Goal: Task Accomplishment & Management: Use online tool/utility

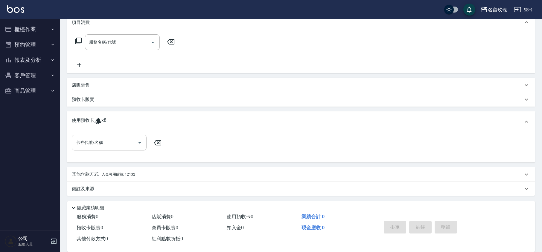
click at [99, 139] on input "卡券代號/名稱" at bounding box center [104, 143] width 60 height 10
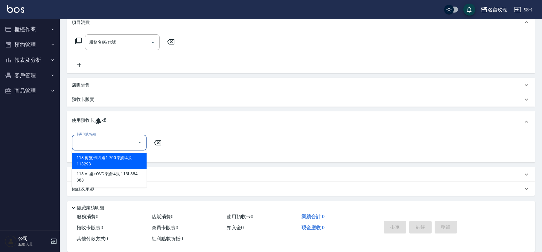
click at [99, 139] on input "卡券代號/名稱" at bounding box center [104, 143] width 60 height 10
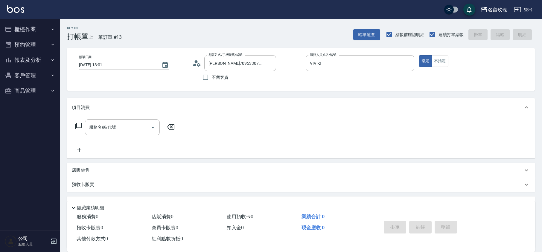
click at [12, 28] on button "櫃檯作業" at bounding box center [29, 30] width 55 height 16
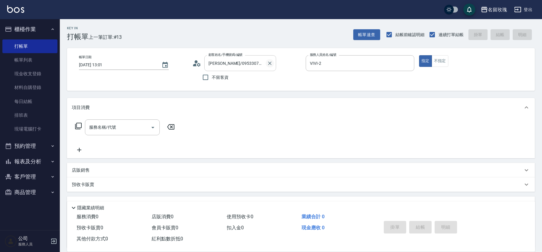
click at [269, 63] on icon "Clear" at bounding box center [270, 63] width 6 height 6
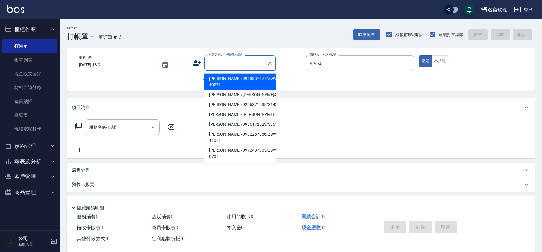
click at [256, 65] on input "顧客姓名/手機號碼/編號" at bounding box center [235, 63] width 57 height 10
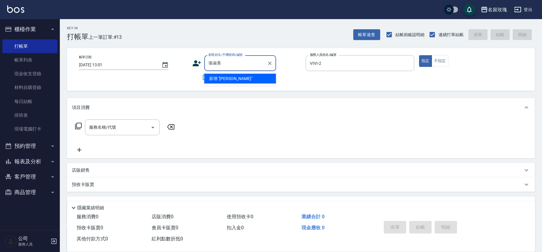
type input "[PERSON_NAME]/0912241898/2983"
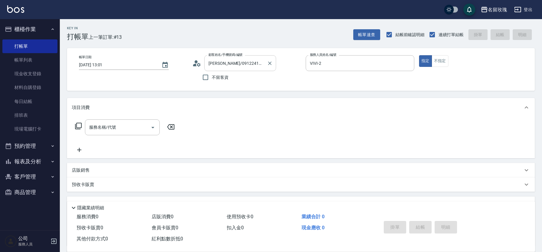
type input "[PERSON_NAME]-5"
click at [272, 67] on div at bounding box center [270, 63] width 8 height 16
click at [273, 65] on button "Clear" at bounding box center [270, 63] width 8 height 8
click at [288, 36] on div "Key In 打帳單 上一筆訂單:#13 帳單速查 結帳前確認明細 連續打單結帳 掛單 結帳 明細" at bounding box center [297, 30] width 475 height 22
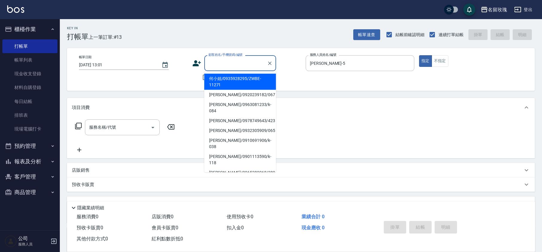
click at [248, 65] on input "顧客姓名/手機號碼/編號" at bounding box center [235, 63] width 57 height 10
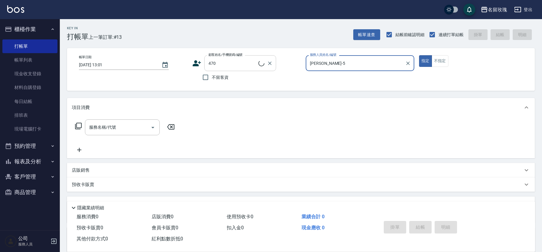
type input "[PERSON_NAME]/[PERSON_NAME]元1480/470"
type input "[PERSON_NAME]-1"
click at [266, 63] on button "Clear" at bounding box center [270, 63] width 8 height 8
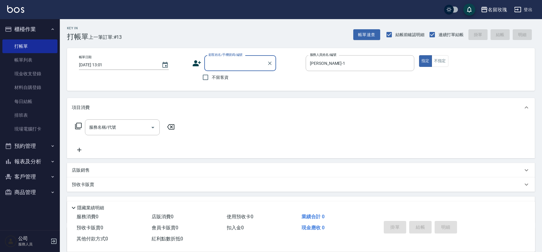
click at [242, 67] on input "顧客姓名/手機號碼/編號" at bounding box center [235, 63] width 57 height 10
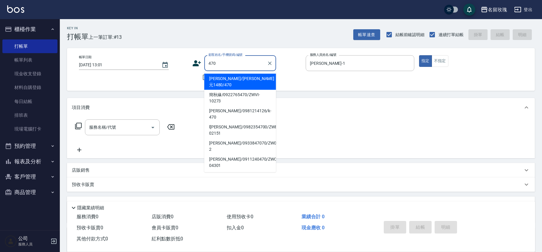
click at [221, 62] on input "470" at bounding box center [235, 63] width 57 height 10
type input "4"
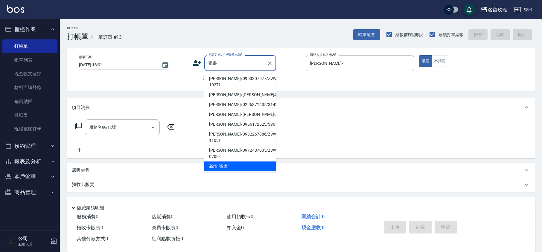
click at [251, 76] on li "[PERSON_NAME]/0953307577/ZWVI-10271" at bounding box center [240, 82] width 72 height 16
type input "[PERSON_NAME]/0953307577/ZWVI-10271"
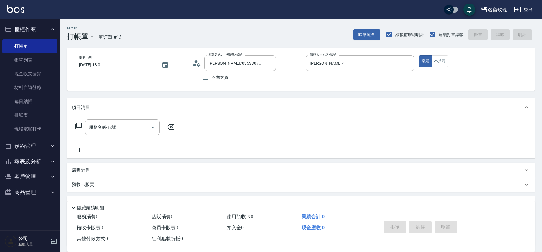
type input "VIVI-2"
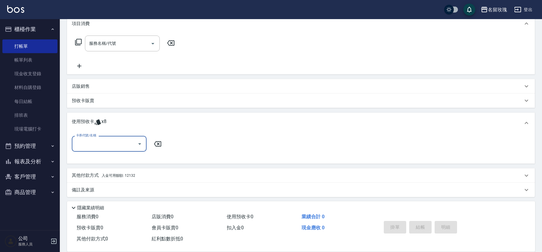
scroll to position [85, 0]
click at [78, 85] on p "店販銷售" at bounding box center [81, 85] width 18 height 6
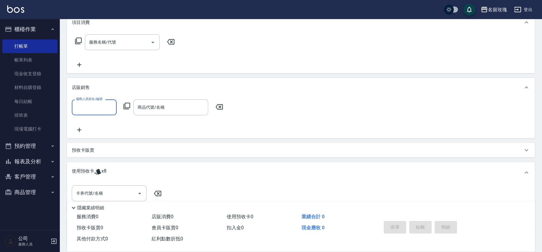
scroll to position [0, 0]
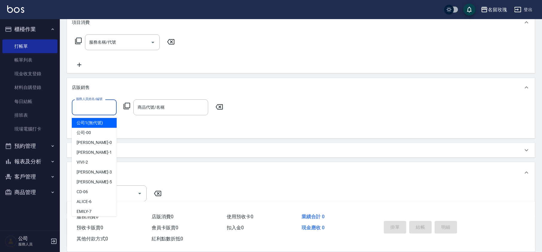
click at [90, 104] on input "服務人員姓名/編號" at bounding box center [93, 107] width 39 height 10
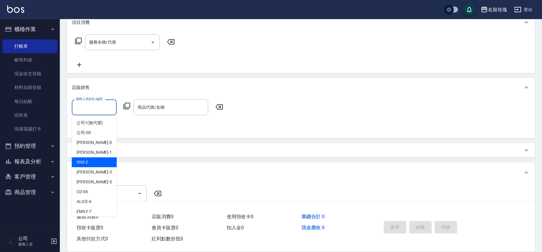
drag, startPoint x: 94, startPoint y: 161, endPoint x: 96, endPoint y: 156, distance: 5.1
click at [94, 160] on div "VIVI -2" at bounding box center [94, 163] width 45 height 10
type input "VIVI-2"
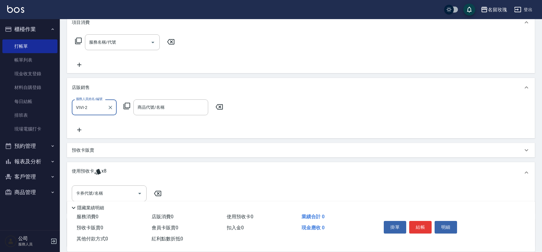
click at [124, 105] on icon at bounding box center [127, 106] width 7 height 7
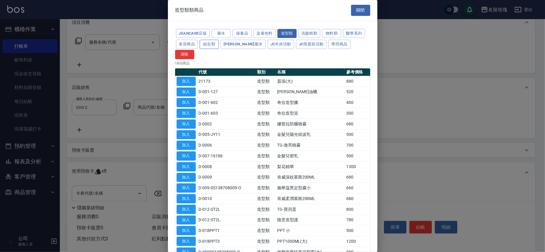
click at [204, 45] on button "組合類" at bounding box center [209, 44] width 19 height 9
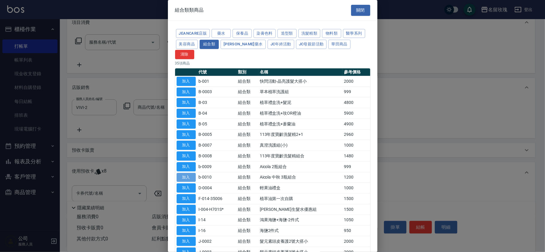
click at [185, 173] on button "加入" at bounding box center [185, 177] width 19 height 9
type input "Aicola 中秋 3瓶組合"
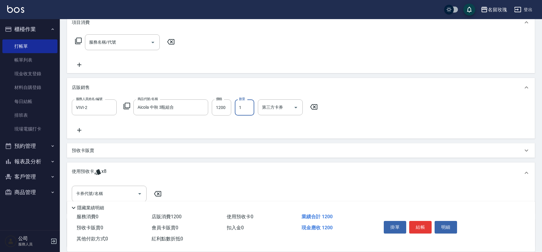
click at [241, 107] on input "1" at bounding box center [244, 108] width 19 height 16
type input "2"
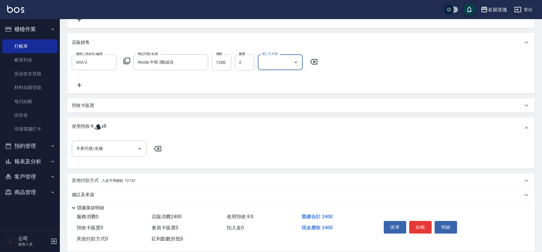
scroll to position [137, 0]
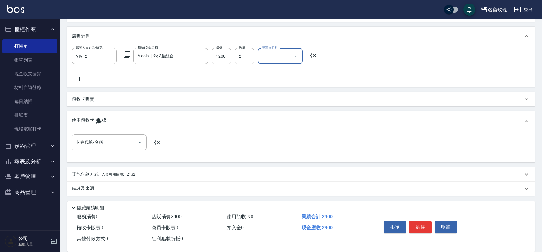
click at [132, 173] on span "入金可用餘額: 12132" at bounding box center [119, 175] width 34 height 4
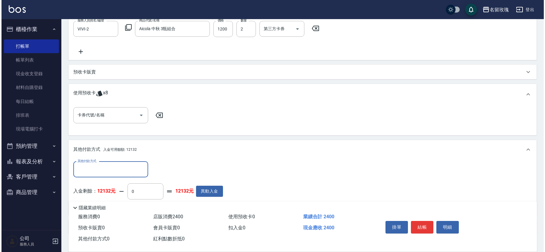
scroll to position [176, 0]
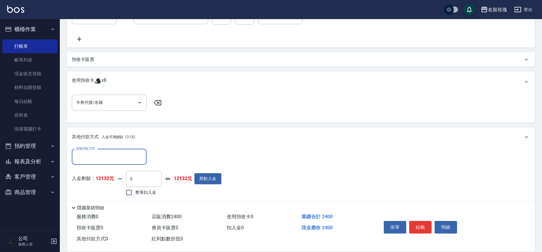
click at [131, 188] on input "整筆扣入金" at bounding box center [129, 193] width 13 height 13
checkbox input "true"
type input "2400"
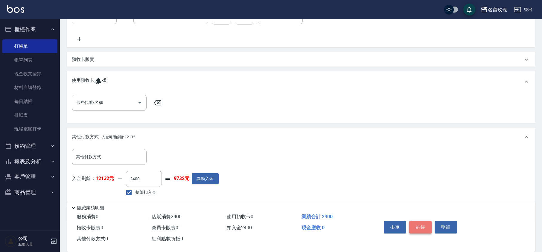
click at [419, 226] on button "結帳" at bounding box center [420, 227] width 22 height 13
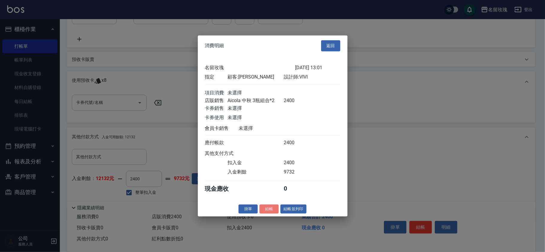
click at [268, 209] on button "結帳" at bounding box center [268, 209] width 19 height 9
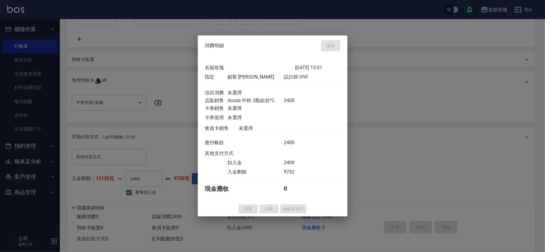
type input "[DATE] 14:15"
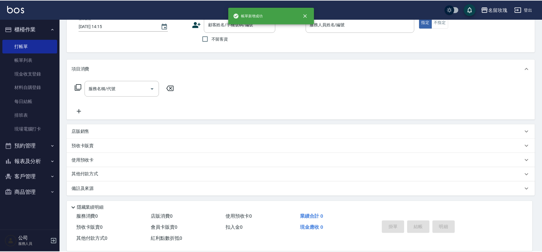
scroll to position [0, 0]
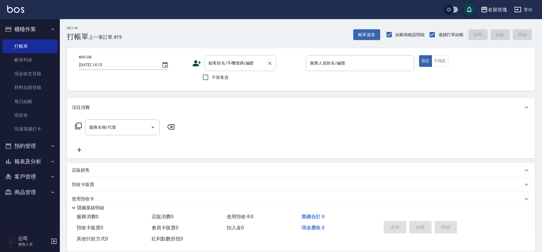
click at [232, 60] on input "顧客姓名/手機號碼/編號" at bounding box center [235, 63] width 57 height 10
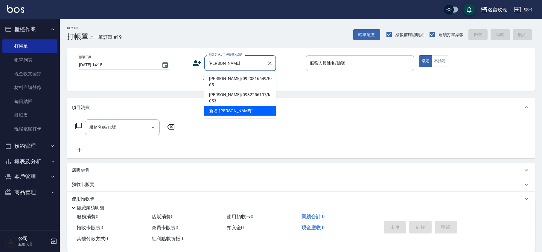
click at [245, 76] on li "[PERSON_NAME]/0920816649/K-05" at bounding box center [240, 82] width 72 height 16
type input "[PERSON_NAME]/0920816649/K-05"
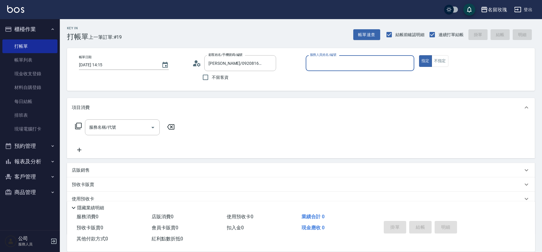
type input "[PERSON_NAME]-5"
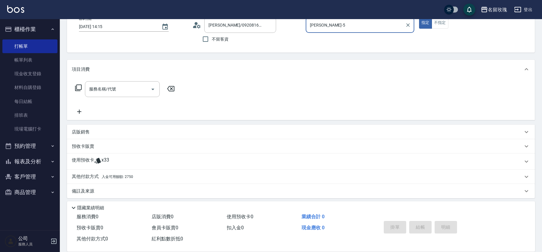
scroll to position [41, 0]
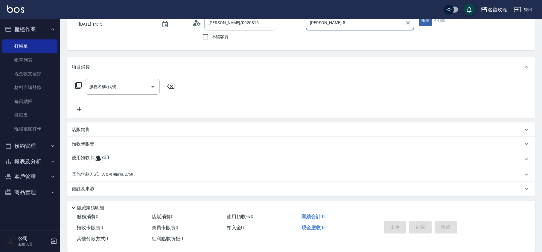
click at [121, 159] on div "使用預收卡 x33" at bounding box center [297, 159] width 451 height 9
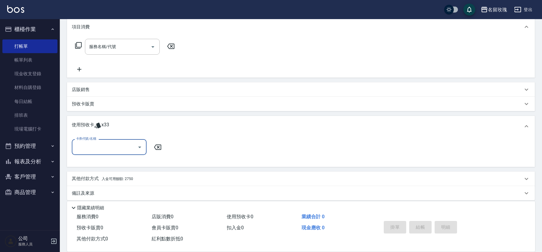
scroll to position [82, 0]
click at [139, 144] on icon "Open" at bounding box center [139, 146] width 7 height 7
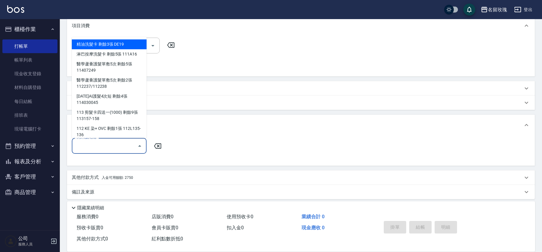
click at [119, 43] on div "精油洗髮卡 剩餘3張 DE19" at bounding box center [109, 44] width 75 height 10
type input "精油洗髮卡 DE19"
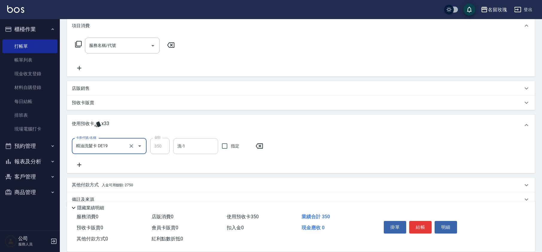
click at [204, 144] on input "洗-1" at bounding box center [195, 146] width 39 height 10
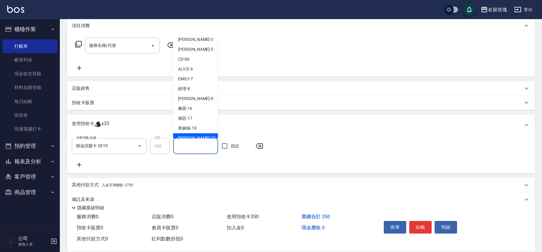
scroll to position [111, 0]
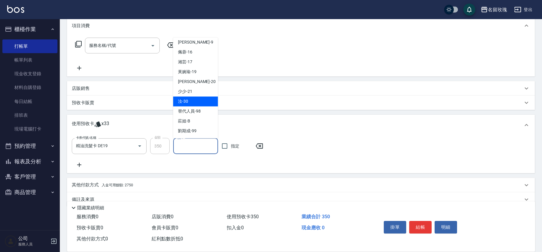
drag, startPoint x: 189, startPoint y: 103, endPoint x: 172, endPoint y: 113, distance: 19.9
click at [189, 103] on div "汝 -30" at bounding box center [195, 102] width 45 height 10
type input "汝-30"
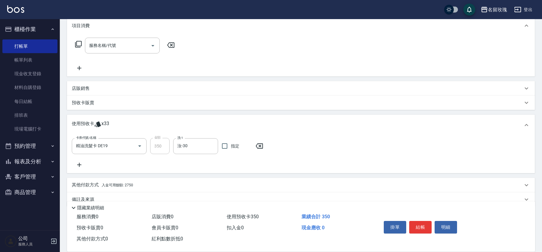
click at [78, 163] on icon at bounding box center [79, 165] width 15 height 7
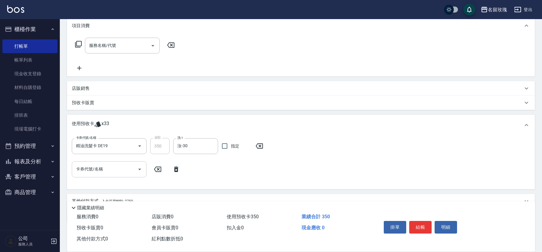
click at [140, 170] on icon "Open" at bounding box center [139, 169] width 7 height 7
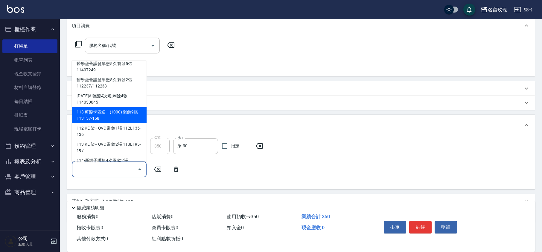
scroll to position [36, 0]
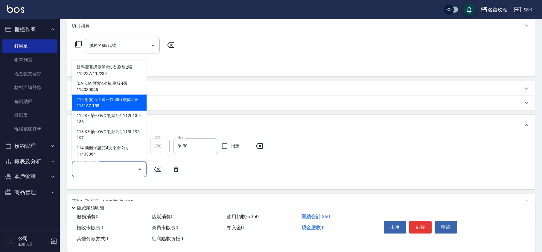
click at [110, 103] on div "113 剪髮卡四送一(1000) 剩餘9張 113157-158" at bounding box center [109, 103] width 75 height 16
type input "113 剪髮卡四送一[PHONE_NUMBER]"
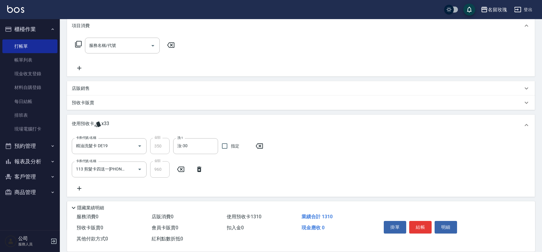
click at [198, 182] on div "卡券代號/名稱 精油洗髮卡 DE19 卡券代號/名稱 金額 350 金額 洗-1 汝-30 洗-1 指定 卡券代號/名稱 113 剪髮卡四送一[PHONE_N…" at bounding box center [301, 165] width 458 height 54
click at [297, 185] on div "卡券代號/名稱 精油洗髮卡 DE19 卡券代號/名稱 金額 350 金額 洗-1 汝-30 洗-1 指定 卡券代號/名稱 113 剪髮卡四送一[PHONE_N…" at bounding box center [301, 165] width 458 height 54
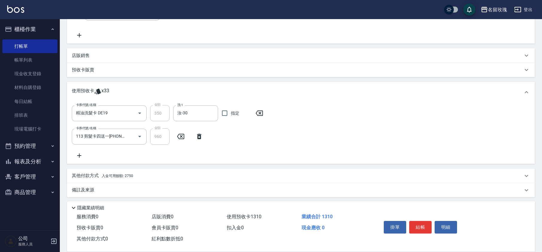
scroll to position [116, 0]
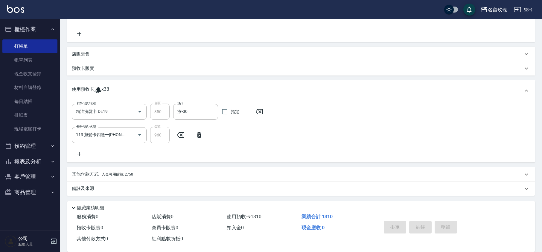
type input "[DATE] 14:18"
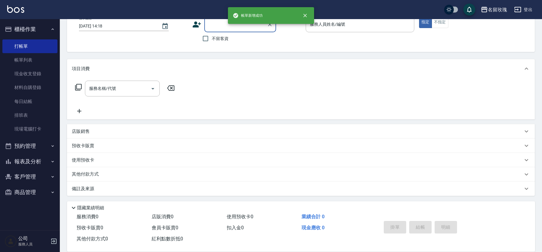
scroll to position [0, 0]
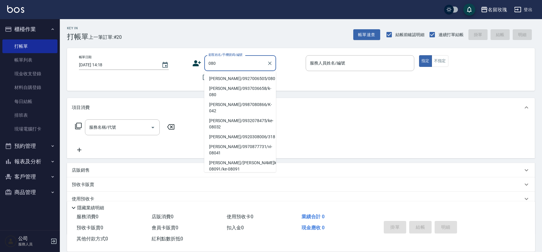
click at [220, 80] on li "[PERSON_NAME]/0927006505/080" at bounding box center [240, 79] width 72 height 10
type input "[PERSON_NAME]/0927006505/080"
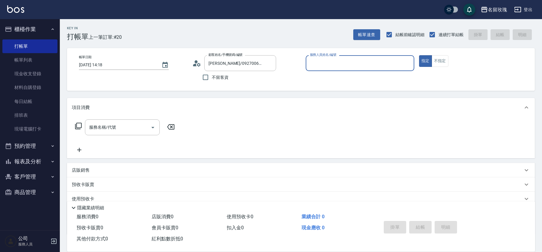
type input "[PERSON_NAME]-5"
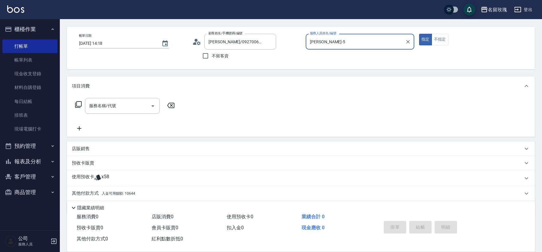
scroll to position [41, 0]
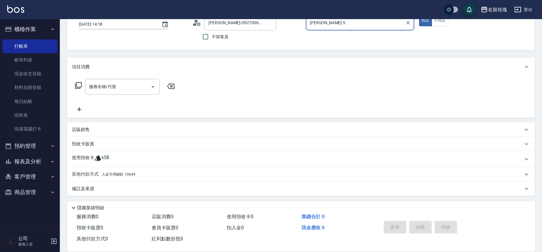
click at [78, 131] on p "店販銷售" at bounding box center [81, 130] width 18 height 6
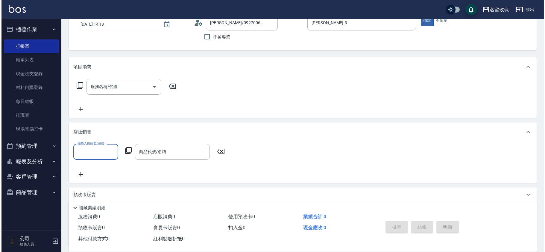
scroll to position [0, 0]
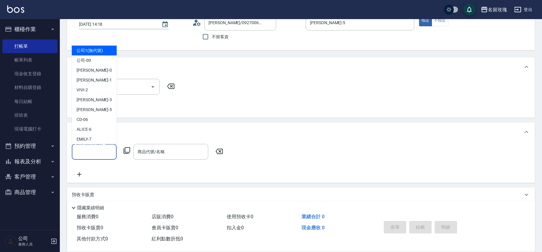
click at [87, 149] on input "服務人員姓名/編號" at bounding box center [93, 152] width 39 height 10
click at [101, 113] on div "[PERSON_NAME] -5" at bounding box center [94, 110] width 45 height 10
type input "[PERSON_NAME]-5"
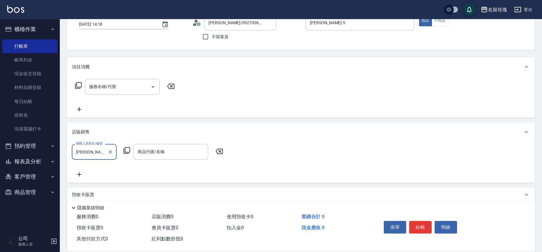
click at [127, 151] on icon at bounding box center [126, 150] width 7 height 7
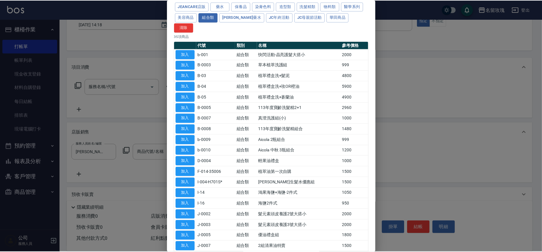
scroll to position [40, 0]
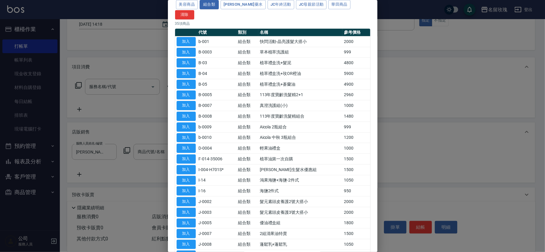
click at [190, 133] on button "加入" at bounding box center [185, 137] width 19 height 9
type input "Aicola 中秋 3瓶組合"
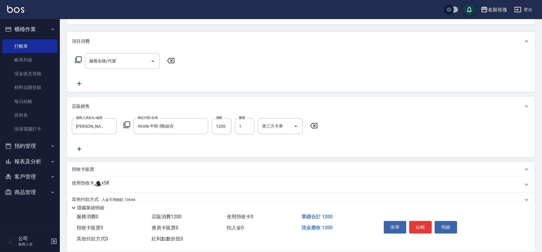
scroll to position [92, 0]
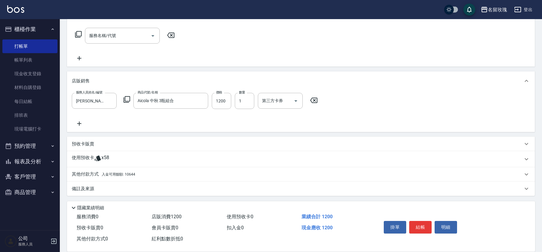
click at [75, 173] on p "其他付款方式 入金可用餘額: 10644" at bounding box center [103, 174] width 63 height 7
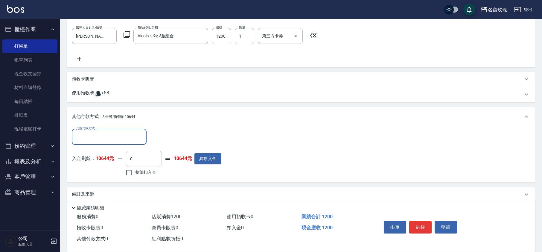
scroll to position [161, 0]
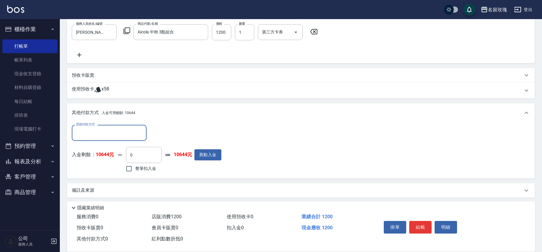
click at [140, 166] on span "整筆扣入金" at bounding box center [145, 169] width 21 height 6
click at [135, 166] on input "整筆扣入金" at bounding box center [129, 169] width 13 height 13
checkbox input "true"
type input "1200"
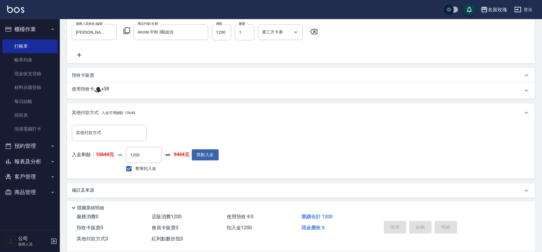
type input "[DATE] 14:22"
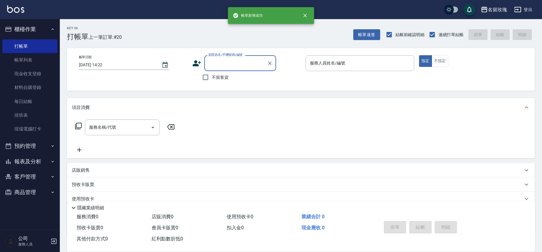
scroll to position [0, 0]
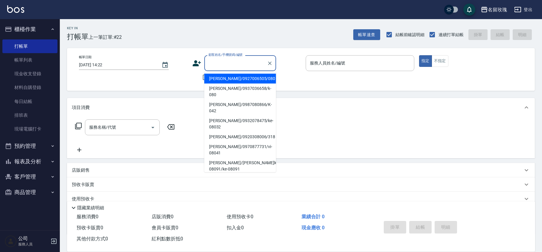
click at [231, 59] on input "顧客姓名/手機號碼/編號" at bounding box center [235, 63] width 57 height 10
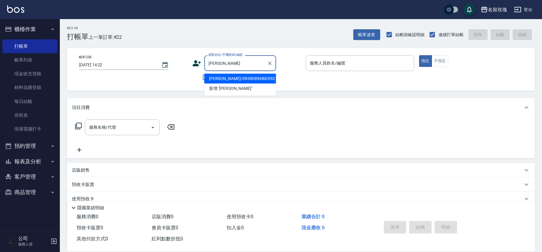
drag, startPoint x: 236, startPoint y: 78, endPoint x: 234, endPoint y: 71, distance: 6.9
click at [236, 77] on li "[PERSON_NAME]/0938089680/092" at bounding box center [240, 79] width 72 height 10
type input "[PERSON_NAME]/0938089680/092"
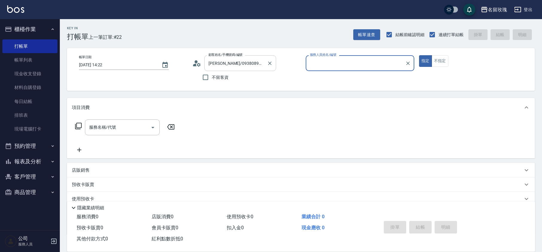
type input "[PERSON_NAME]-5"
click at [200, 63] on icon at bounding box center [196, 63] width 9 height 9
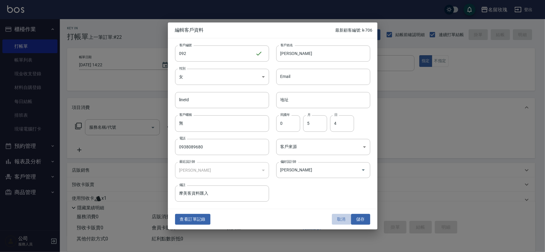
click at [340, 218] on button "取消" at bounding box center [341, 219] width 19 height 11
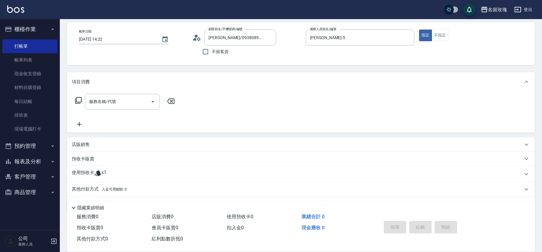
scroll to position [40, 0]
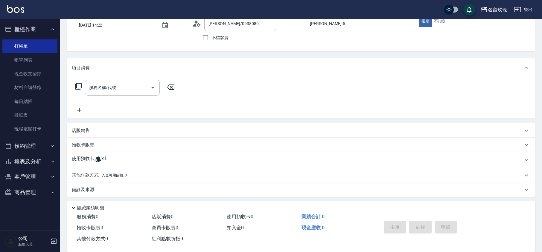
click at [90, 175] on p "其他付款方式 入金可用餘額: 0" at bounding box center [99, 175] width 55 height 7
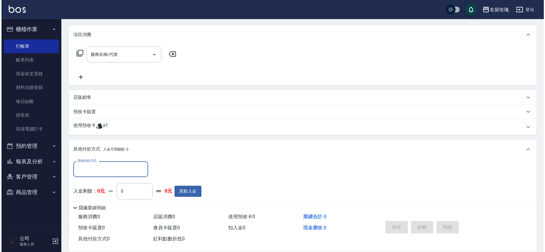
scroll to position [109, 0]
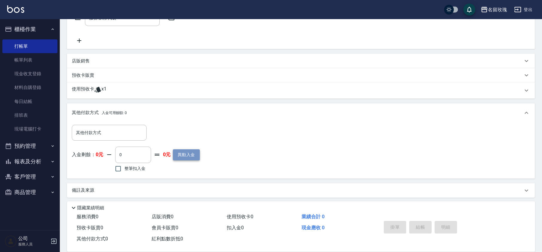
click at [194, 157] on button "異動入金" at bounding box center [186, 155] width 27 height 11
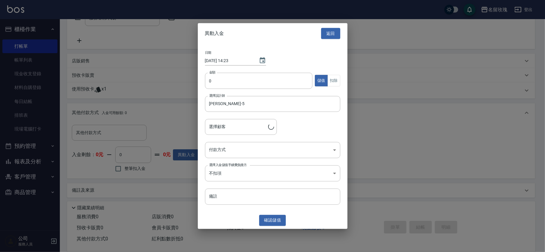
type input "[PERSON_NAME]/0938089680/092"
click at [227, 76] on input "0" at bounding box center [259, 81] width 108 height 16
type input "11000"
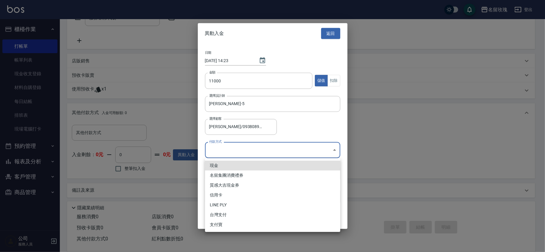
click at [223, 149] on body "名留玫瑰 登出 櫃檯作業 打帳單 帳單列表 現金收支登錄 材料自購登錄 每日結帳 排班表 現場電腦打卡 預約管理 預約管理 單日預約紀錄 單週預約紀錄 報表及…" at bounding box center [272, 73] width 545 height 364
click at [214, 164] on li "現金" at bounding box center [272, 166] width 135 height 10
type input "現金"
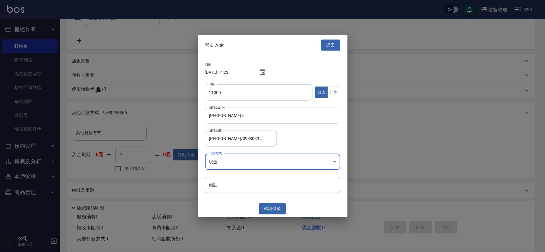
click at [232, 201] on div "異動入金 返回 日期 [DATE] 14:23 金額 11000 金額 儲值 扣除 選擇設計師 [PERSON_NAME]-5 選擇設計師 選擇顧客 [PER…" at bounding box center [273, 126] width 150 height 183
click at [236, 44] on div "異動入金 返回" at bounding box center [273, 45] width 150 height 21
click at [278, 213] on button "確認 儲值" at bounding box center [272, 209] width 27 height 11
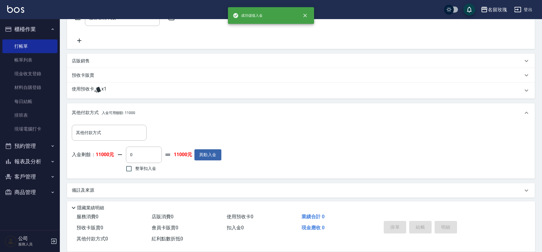
click at [86, 58] on p "店販銷售" at bounding box center [81, 61] width 18 height 6
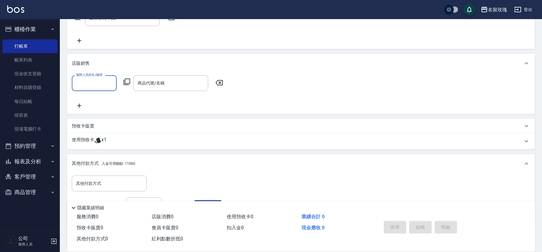
scroll to position [0, 0]
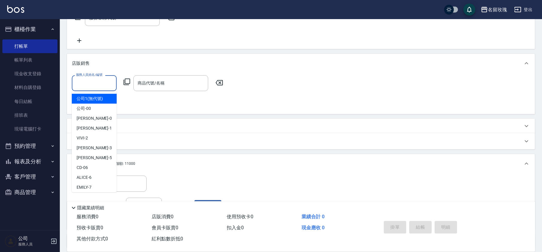
click at [84, 83] on input "服務人員姓名/編號" at bounding box center [93, 83] width 39 height 10
click at [95, 154] on div "[PERSON_NAME] -5" at bounding box center [94, 158] width 45 height 10
type input "[PERSON_NAME]-5"
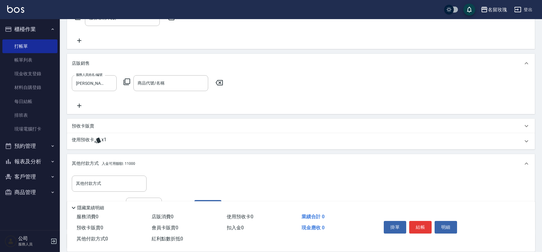
click at [127, 78] on icon at bounding box center [126, 81] width 7 height 7
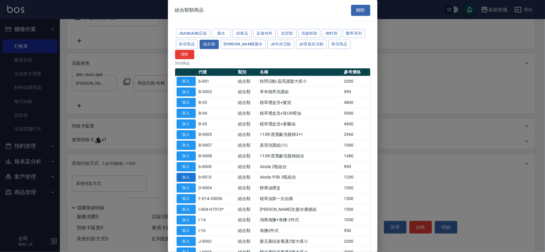
click at [183, 173] on button "加入" at bounding box center [185, 177] width 19 height 9
type input "Aicola 中秋 3瓶組合"
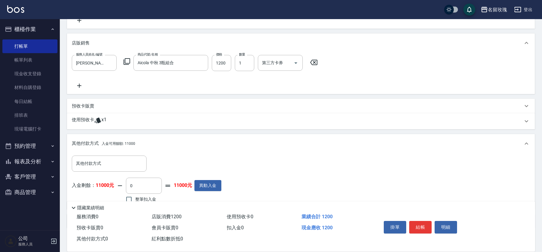
scroll to position [162, 0]
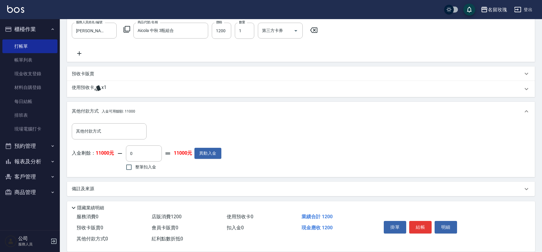
click at [138, 167] on span "整筆扣入金" at bounding box center [145, 167] width 21 height 6
click at [135, 167] on input "整筆扣入金" at bounding box center [129, 167] width 13 height 13
checkbox input "true"
type input "1200"
click at [200, 169] on div "入金剩餘： 11000元 1200 ​ 整筆扣入金 9800元 異動入金" at bounding box center [145, 159] width 147 height 27
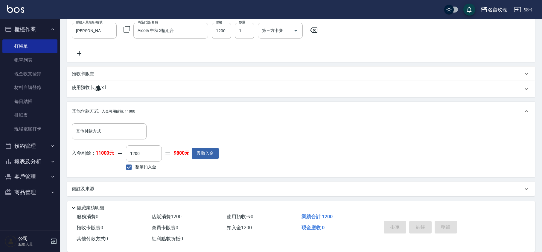
type input "[DATE] 14:24"
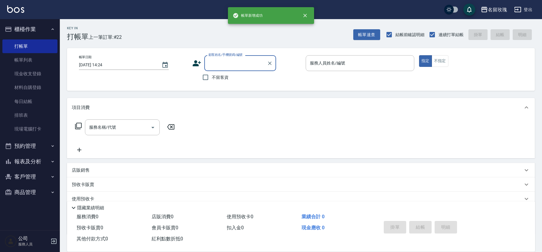
scroll to position [0, 0]
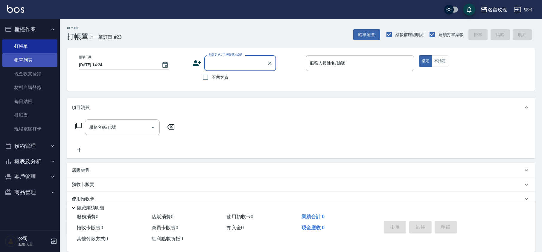
click at [40, 63] on link "帳單列表" at bounding box center [29, 60] width 55 height 14
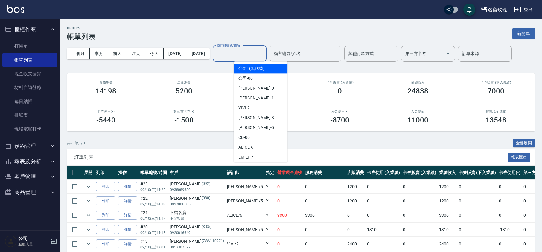
click at [264, 53] on input "設計師編號/姓名" at bounding box center [239, 53] width 48 height 10
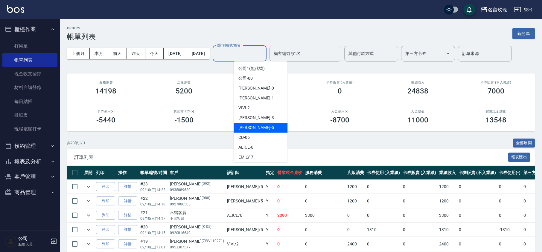
click at [256, 129] on div "[PERSON_NAME] -5" at bounding box center [261, 128] width 54 height 10
type input "[PERSON_NAME]-5"
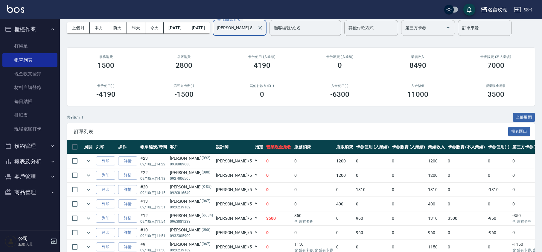
scroll to position [40, 0]
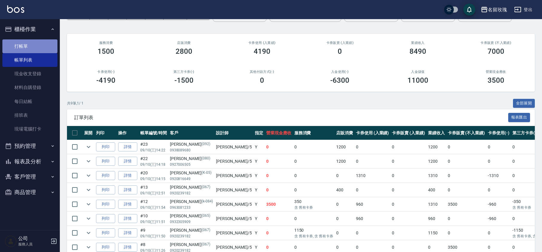
click at [46, 42] on link "打帳單" at bounding box center [29, 46] width 55 height 14
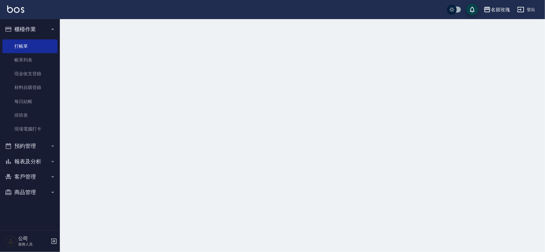
click at [46, 29] on button "櫃檯作業" at bounding box center [29, 30] width 55 height 16
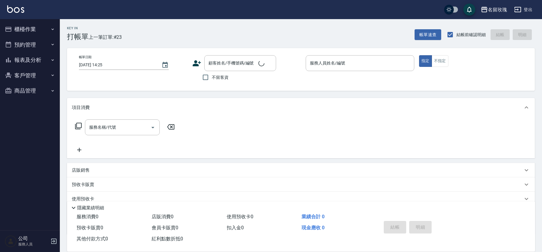
click at [131, 19] on div "Key In 打帳單 上一筆訂單:#23 帳單速查 結帳前確認明細 結帳 明細" at bounding box center [297, 30] width 475 height 22
click at [230, 39] on div "Key In 打帳單 上一筆訂單:#23 帳單速查 結帳前確認明細 連續打單結帳 掛單 結帳 明細" at bounding box center [297, 30] width 475 height 22
click at [206, 12] on div "名留玫瑰 登出" at bounding box center [271, 9] width 542 height 19
click at [203, 21] on div "Key In 打帳單 上一筆訂單:#23 帳單速查 結帳前確認明細 連續打單結帳 掛單 結帳 明細" at bounding box center [297, 30] width 475 height 22
click at [214, 19] on div "名留玫瑰 登出" at bounding box center [271, 9] width 542 height 19
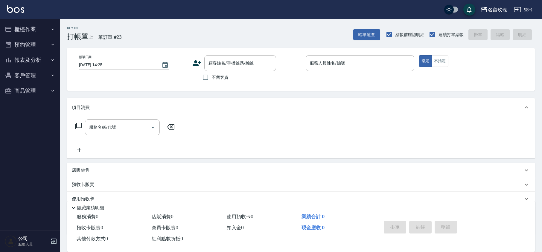
click at [169, 29] on div "Key In 打帳單 上一筆訂單:#23 帳單速查 結帳前確認明細 連續打單結帳 掛單 結帳 明細" at bounding box center [297, 30] width 475 height 22
click at [32, 29] on button "櫃檯作業" at bounding box center [29, 30] width 55 height 16
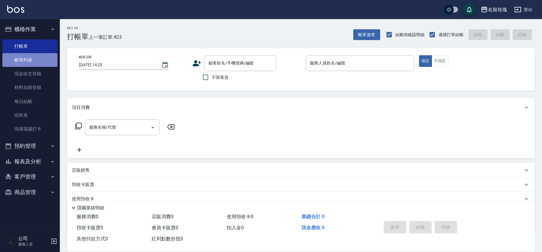
click at [36, 57] on link "帳單列表" at bounding box center [29, 60] width 55 height 14
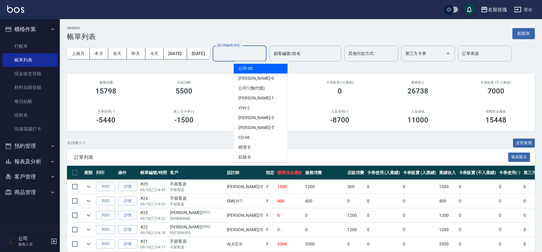
click at [264, 51] on input "設計師編號/姓名" at bounding box center [239, 53] width 48 height 10
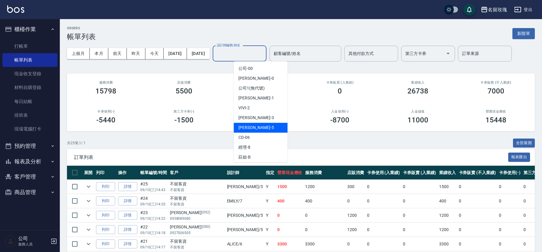
click at [255, 125] on div "[PERSON_NAME] -5" at bounding box center [261, 128] width 54 height 10
type input "[PERSON_NAME]-5"
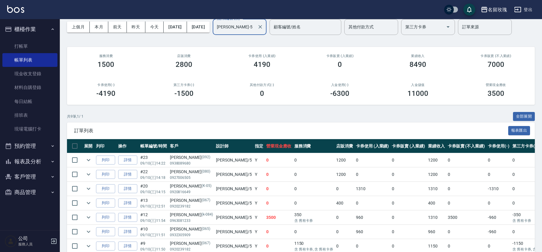
scroll to position [40, 0]
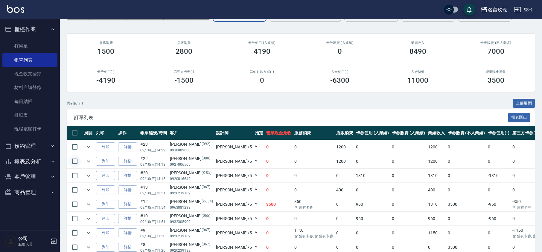
click at [73, 162] on input "checkbox" at bounding box center [74, 161] width 13 height 13
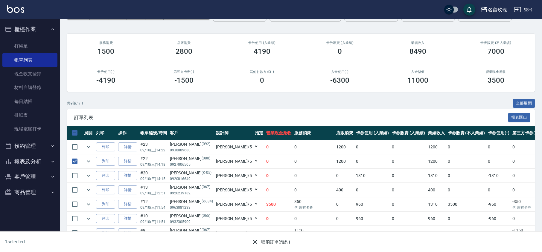
click at [279, 248] on div "1 selected 取消訂單(預約)" at bounding box center [271, 242] width 542 height 21
click at [275, 242] on button "取消訂單(預約)" at bounding box center [270, 242] width 43 height 11
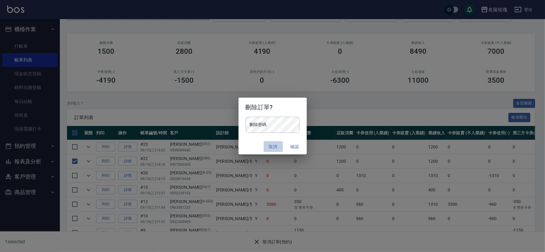
click at [270, 145] on button "取消" at bounding box center [273, 146] width 19 height 11
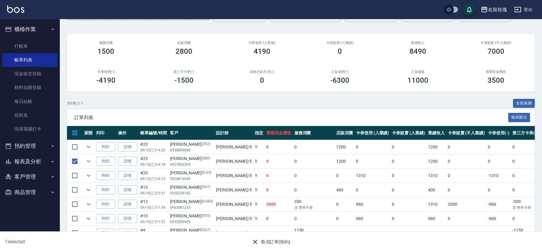
click at [73, 161] on input "checkbox" at bounding box center [74, 161] width 13 height 13
checkbox input "false"
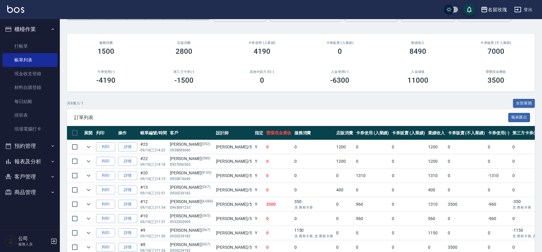
click at [41, 36] on button "櫃檯作業" at bounding box center [29, 30] width 55 height 16
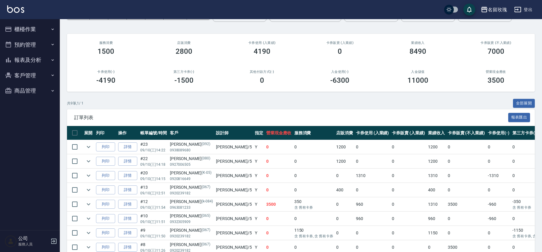
drag, startPoint x: 35, startPoint y: 25, endPoint x: 35, endPoint y: 31, distance: 5.4
click at [35, 25] on button "櫃檯作業" at bounding box center [29, 30] width 55 height 16
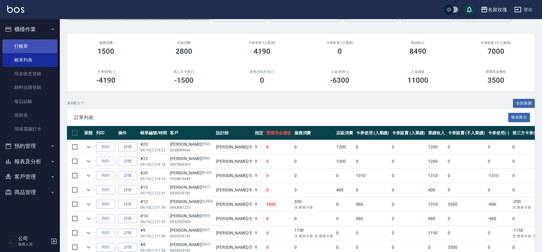
click at [29, 45] on link "打帳單" at bounding box center [29, 46] width 55 height 14
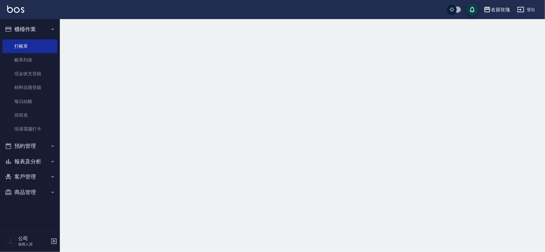
click at [37, 29] on button "櫃檯作業" at bounding box center [29, 30] width 55 height 16
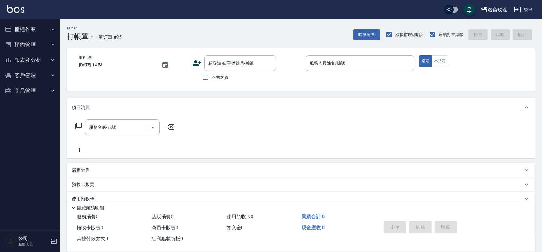
click at [203, 15] on div "名留玫瑰 登出" at bounding box center [271, 9] width 542 height 19
click at [245, 19] on div "Key In 打帳單 上一筆訂單:#25 帳單速查 結帳前確認明細 連續打單結帳 掛單 結帳 明細" at bounding box center [297, 30] width 475 height 22
drag, startPoint x: 216, startPoint y: 71, endPoint x: 220, endPoint y: 68, distance: 4.8
click at [217, 71] on div "顧客姓名/手機號碼/編號" at bounding box center [240, 63] width 72 height 16
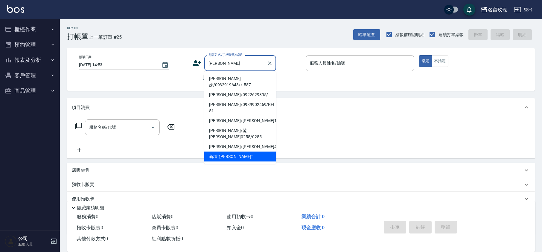
click at [236, 78] on li "[PERSON_NAME]妹/0932919643/k-587" at bounding box center [240, 82] width 72 height 16
type input "[PERSON_NAME]妹/0932919643/k-587"
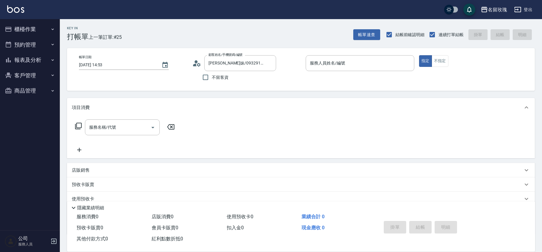
click at [236, 78] on div "不留客資" at bounding box center [234, 77] width 84 height 13
type input "[PERSON_NAME]-5"
click at [248, 80] on div "不留客資" at bounding box center [234, 77] width 84 height 13
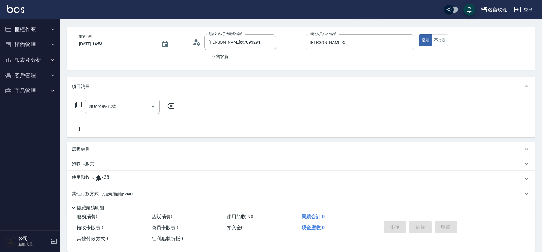
scroll to position [41, 0]
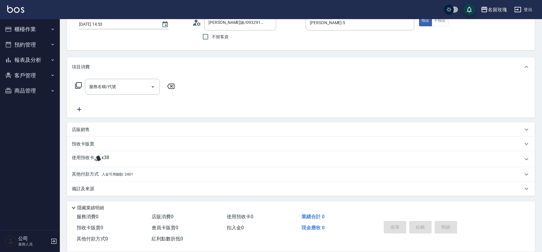
click at [74, 125] on div "店販銷售" at bounding box center [301, 130] width 468 height 14
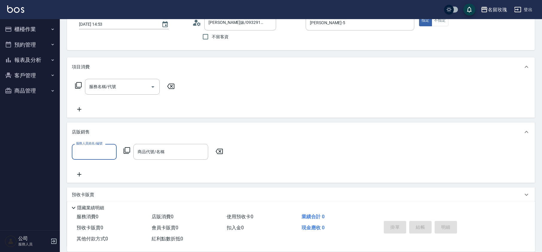
scroll to position [0, 0]
click at [86, 150] on input "服務人員姓名/編號" at bounding box center [93, 152] width 39 height 10
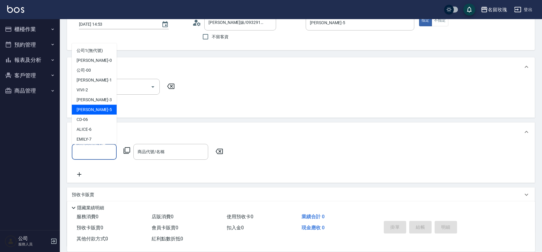
click at [102, 108] on div "[PERSON_NAME] -5" at bounding box center [94, 110] width 45 height 10
type input "[PERSON_NAME]-5"
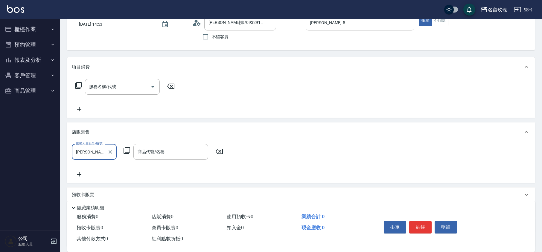
click at [126, 150] on icon at bounding box center [126, 150] width 7 height 7
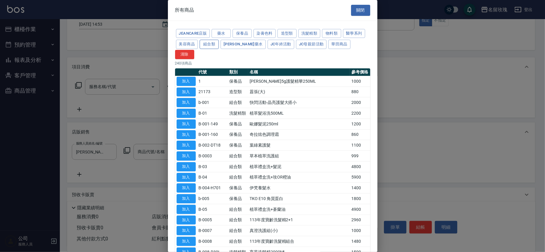
click at [206, 45] on button "組合類" at bounding box center [209, 44] width 19 height 9
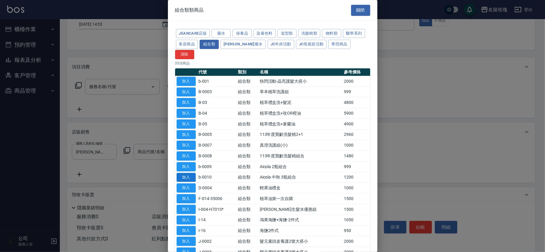
click at [184, 173] on button "加入" at bounding box center [185, 177] width 19 height 9
type input "Aicola 中秋 3瓶組合"
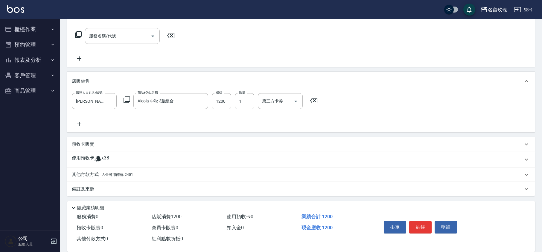
scroll to position [92, 0]
click at [92, 170] on div "其他付款方式 入金可用餘額: 2401" at bounding box center [301, 175] width 468 height 14
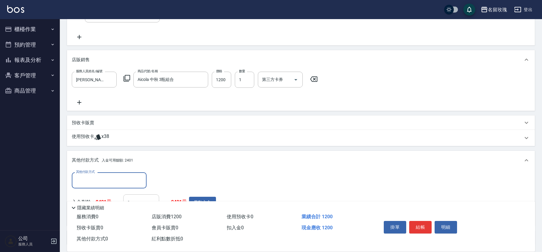
scroll to position [159, 0]
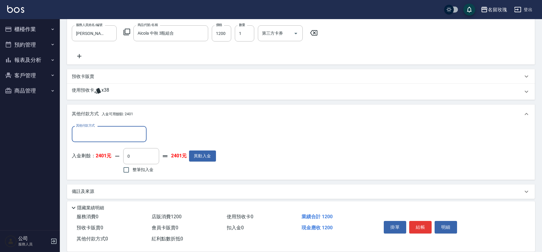
drag, startPoint x: 134, startPoint y: 175, endPoint x: 144, endPoint y: 174, distance: 9.6
click at [135, 175] on label "整筆扣入金" at bounding box center [137, 170] width 34 height 13
click at [133, 175] on input "整筆扣入金" at bounding box center [126, 170] width 13 height 13
checkbox input "true"
type input "1200"
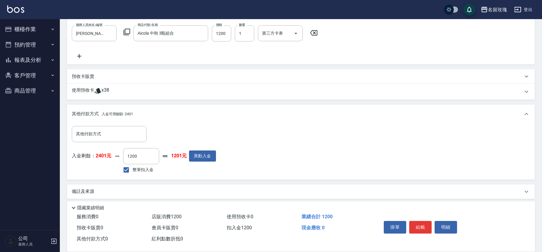
click at [206, 173] on div "入金剩餘： 2401元 1200 ​ 整筆扣入金 1201元 異動入金" at bounding box center [144, 161] width 144 height 27
type input "[DATE] 15:35"
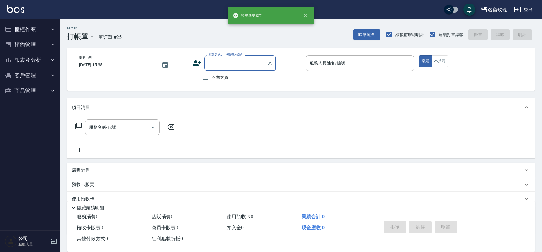
scroll to position [0, 0]
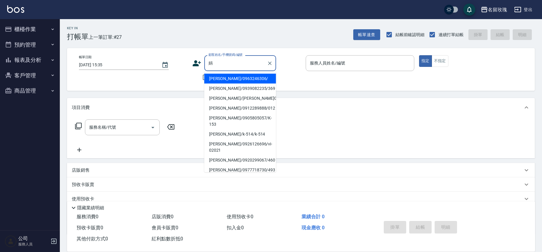
click at [235, 60] on input "娟" at bounding box center [235, 63] width 57 height 10
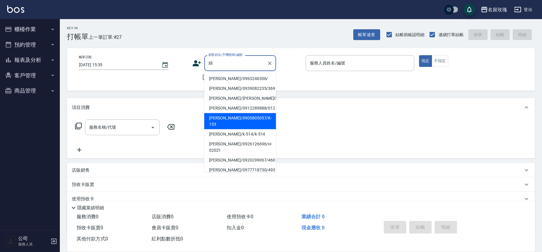
click at [237, 119] on li "[PERSON_NAME]/0905805057/K-153" at bounding box center [240, 121] width 72 height 16
type input "[PERSON_NAME]/0905805057/K-153"
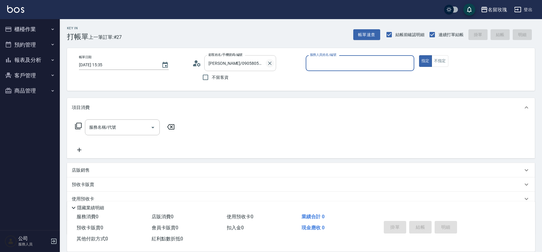
click at [271, 62] on icon "Clear" at bounding box center [270, 64] width 4 height 4
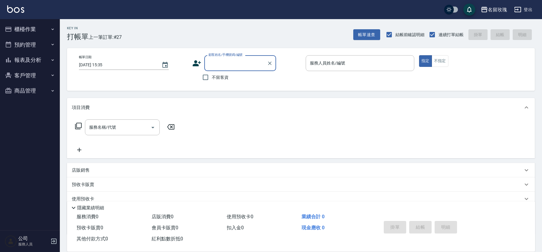
click at [278, 49] on div "帳單日期 [DATE] 15:35 顧客姓名/手機號碼/編號 顧客姓名/手機號碼/編號 不留客資 服務人員姓名/編號 服務人員姓名/編號 指定 不指定" at bounding box center [301, 69] width 468 height 43
click at [255, 60] on input "顧客姓名/手機號碼/編號" at bounding box center [235, 63] width 57 height 10
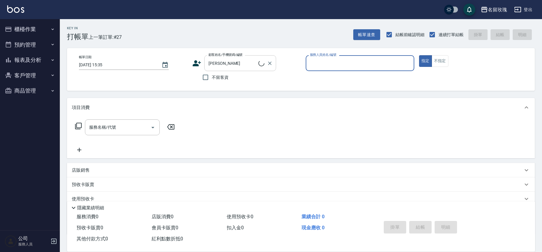
click at [230, 59] on input "[PERSON_NAME]" at bounding box center [232, 63] width 51 height 10
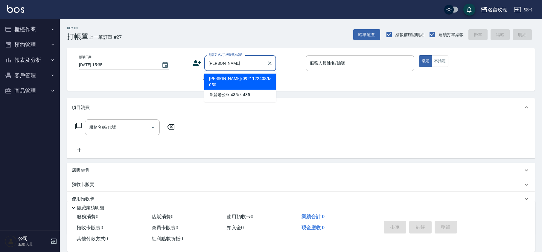
click at [228, 77] on li "[PERSON_NAME]/0921122408/k-050" at bounding box center [240, 82] width 72 height 16
type input "[PERSON_NAME]/0921122408/k-050"
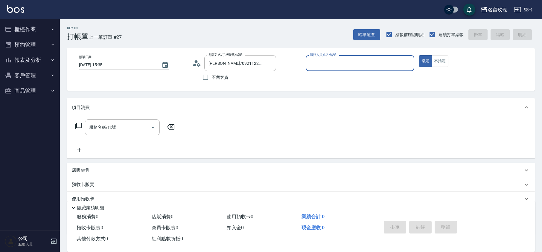
type input "[PERSON_NAME]-5"
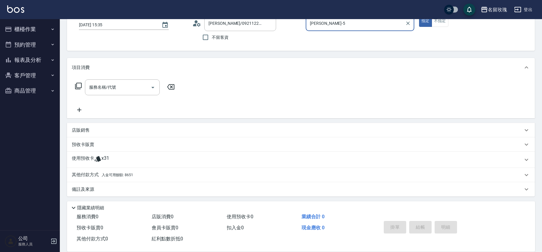
scroll to position [41, 0]
click at [81, 128] on p "店販銷售" at bounding box center [81, 130] width 18 height 6
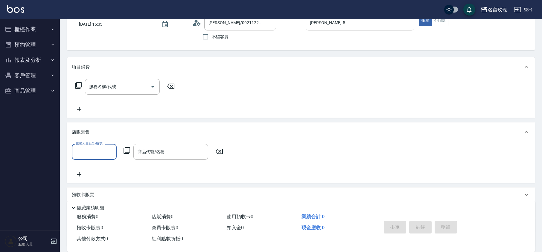
scroll to position [0, 0]
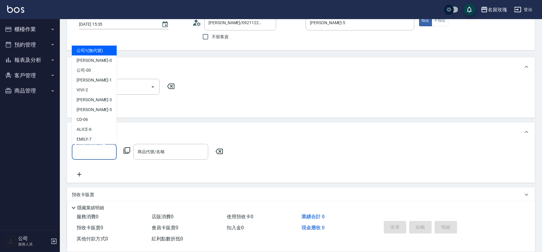
click at [89, 148] on input "服務人員姓名/編號" at bounding box center [93, 152] width 39 height 10
click at [94, 106] on div "[PERSON_NAME] -5" at bounding box center [94, 110] width 45 height 10
type input "[PERSON_NAME]-5"
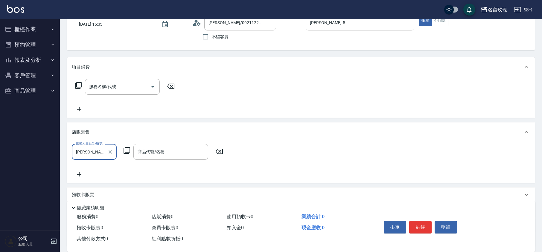
click at [129, 150] on icon at bounding box center [126, 150] width 7 height 7
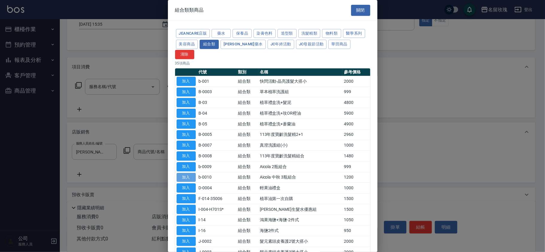
click at [186, 173] on button "加入" at bounding box center [185, 177] width 19 height 9
type input "Aicola 中秋 3瓶組合"
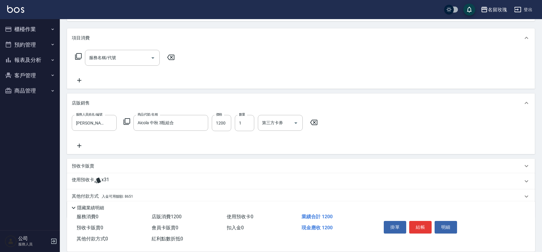
scroll to position [92, 0]
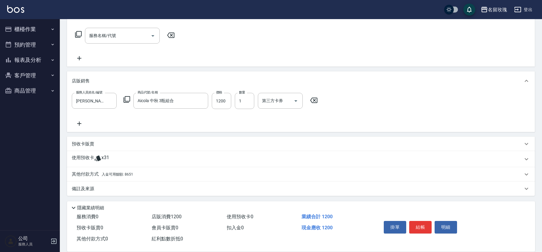
click at [90, 158] on p "使用預收卡" at bounding box center [83, 159] width 22 height 9
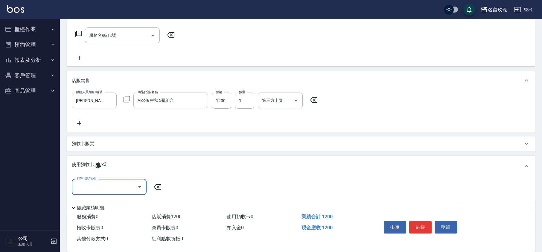
scroll to position [0, 0]
click at [92, 165] on p "使用預收卡" at bounding box center [83, 166] width 22 height 9
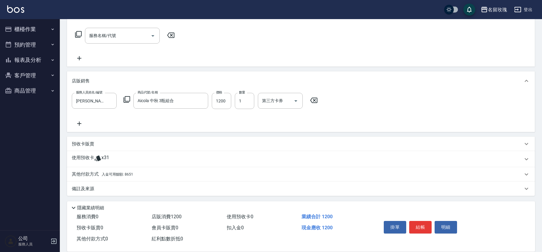
click at [87, 173] on p "其他付款方式 入金可用餘額: 8651" at bounding box center [102, 174] width 61 height 7
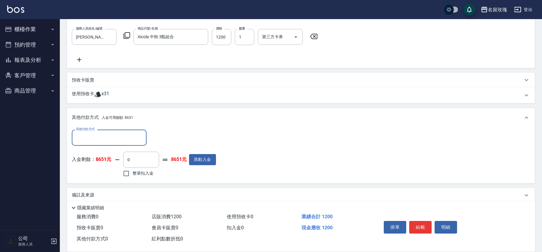
scroll to position [161, 0]
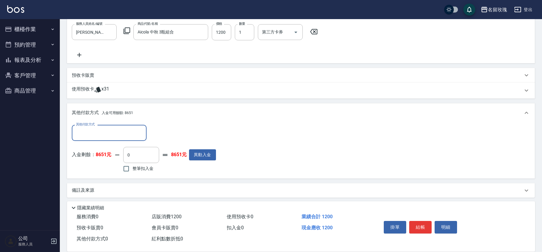
click at [156, 166] on div "整筆扣入金" at bounding box center [140, 169] width 35 height 13
click at [143, 168] on span "整筆扣入金" at bounding box center [143, 169] width 21 height 6
click at [133, 168] on input "整筆扣入金" at bounding box center [126, 169] width 13 height 13
checkbox input "true"
type input "1200"
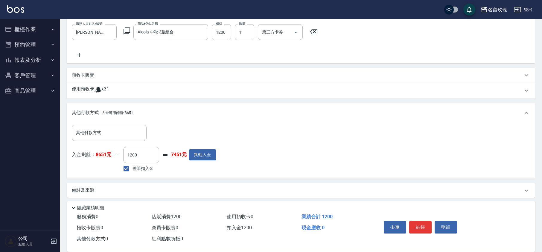
click at [180, 174] on div "其他付款方式 其他付款方式 入金剩餘： 8651元 1200 ​ 整筆扣入金 7451元 異動入金" at bounding box center [301, 151] width 468 height 56
type input "[DATE] 15:45"
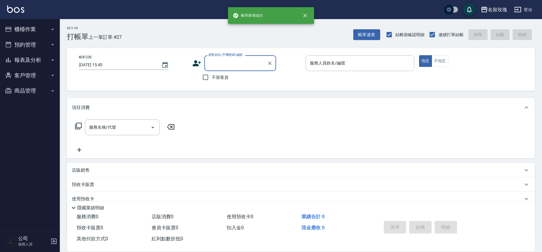
scroll to position [0, 0]
click at [237, 61] on input "顧客姓名/手機號碼/編號" at bounding box center [235, 63] width 57 height 10
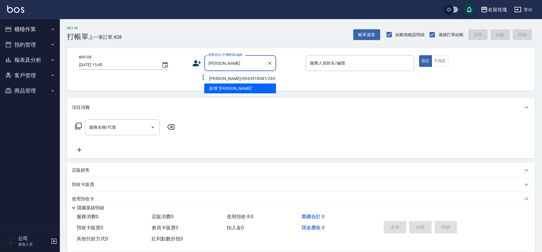
click at [217, 80] on li "[PERSON_NAME]/0933918381/269" at bounding box center [240, 79] width 72 height 10
type input "[PERSON_NAME]/0933918381/269"
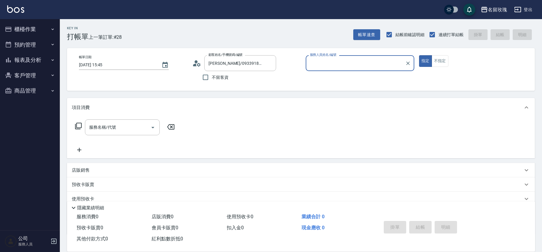
type input "[PERSON_NAME]-5"
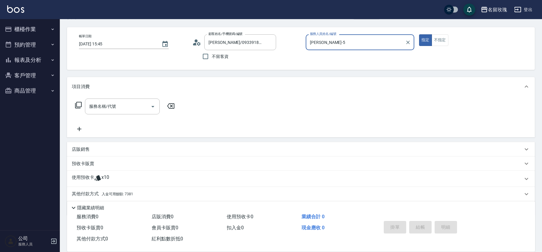
scroll to position [41, 0]
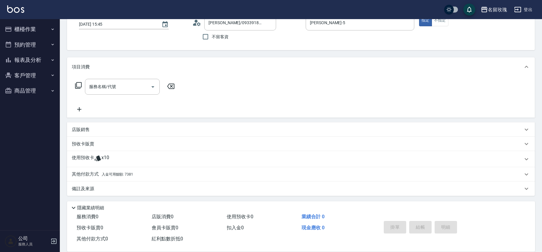
click at [87, 130] on p "店販銷售" at bounding box center [81, 130] width 18 height 6
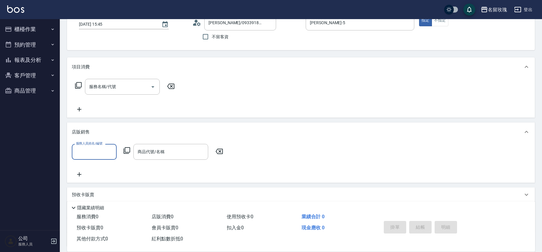
scroll to position [0, 0]
click at [81, 151] on input "服務人員姓名/編號" at bounding box center [93, 152] width 39 height 10
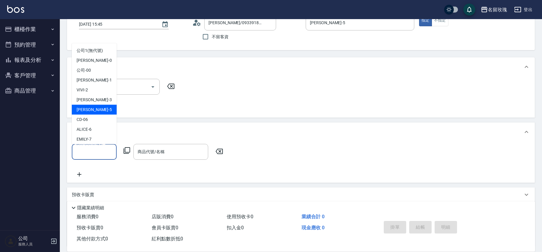
click at [104, 112] on div "[PERSON_NAME] -5" at bounding box center [94, 110] width 45 height 10
type input "[PERSON_NAME]-5"
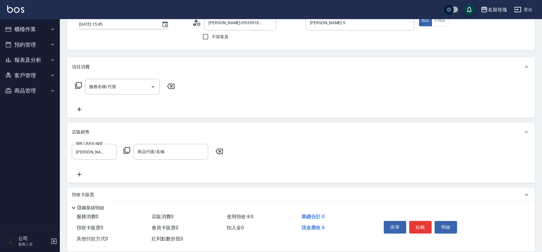
click at [128, 148] on icon at bounding box center [127, 150] width 7 height 7
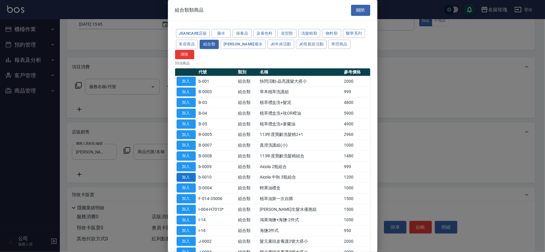
click at [190, 173] on button "加入" at bounding box center [185, 177] width 19 height 9
type input "Aicola 中秋 3瓶組合"
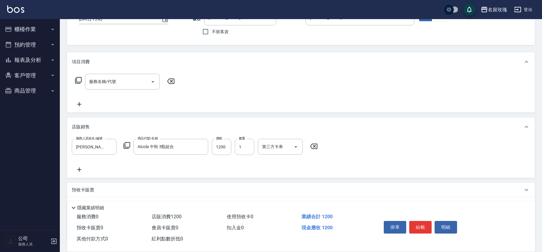
scroll to position [92, 0]
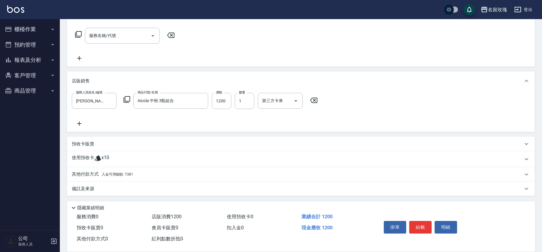
click at [94, 174] on p "其他付款方式 入金可用餘額: 7381" at bounding box center [102, 174] width 61 height 7
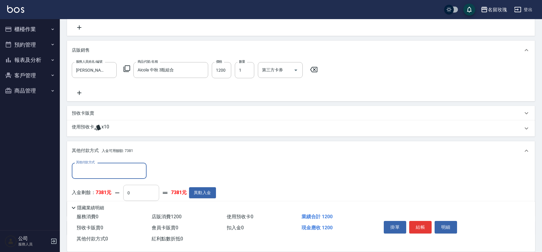
scroll to position [0, 0]
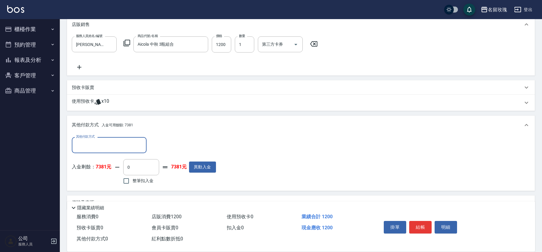
click at [144, 182] on span "整筆扣入金" at bounding box center [143, 181] width 21 height 6
click at [133, 182] on input "整筆扣入金" at bounding box center [126, 181] width 13 height 13
checkbox input "true"
type input "1200"
click at [203, 188] on div "其他付款方式 其他付款方式 入金剩餘： 7381元 1200 ​ 整筆扣入金 6181元 異動入金" at bounding box center [301, 163] width 468 height 56
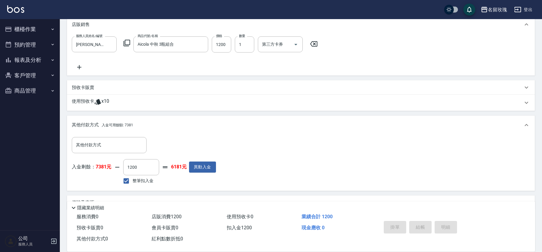
type input "[DATE] 15:47"
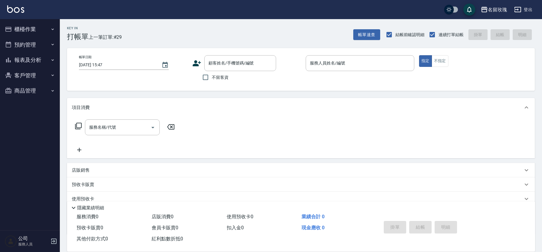
click at [189, 32] on div "Key In 打帳單 上一筆訂單:#29 帳單速查 結帳前確認明細 連續打單結帳 掛單 結帳 明細" at bounding box center [297, 30] width 475 height 22
click at [231, 71] on div "不留客資" at bounding box center [234, 77] width 84 height 13
click at [232, 68] on input "顧客姓名/手機號碼/編號" at bounding box center [235, 63] width 57 height 10
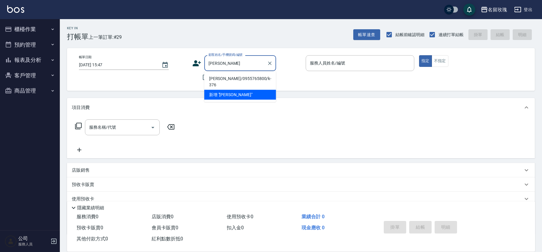
click at [227, 74] on li "[PERSON_NAME]/0955765800/k-376" at bounding box center [240, 82] width 72 height 16
type input "[PERSON_NAME]/0955765800/k-376"
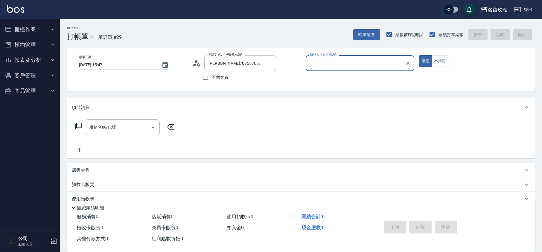
type input "[PERSON_NAME]-5"
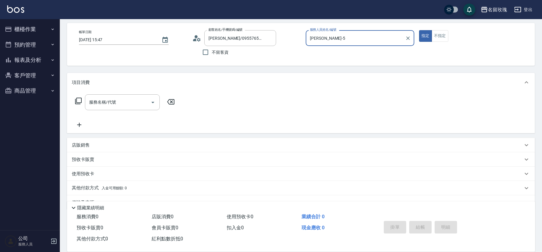
scroll to position [39, 0]
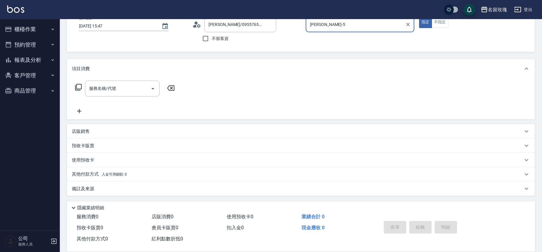
click at [88, 133] on p "店販銷售" at bounding box center [81, 132] width 18 height 6
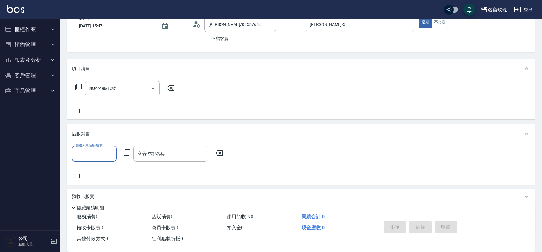
scroll to position [0, 0]
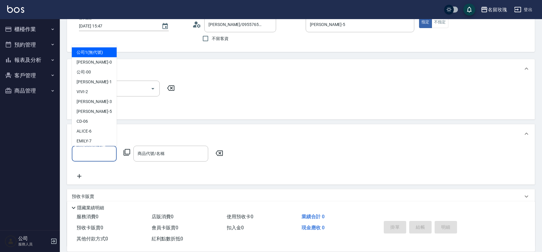
click at [86, 151] on input "服務人員姓名/編號" at bounding box center [93, 154] width 39 height 10
click at [88, 112] on span "[PERSON_NAME] -5" at bounding box center [94, 112] width 35 height 6
type input "[PERSON_NAME]-5"
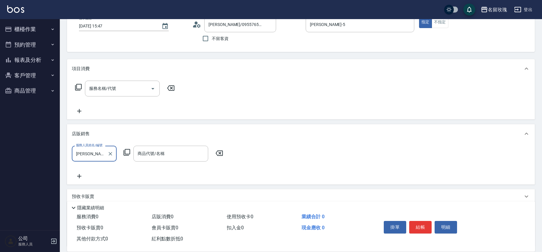
click at [130, 152] on icon at bounding box center [127, 152] width 7 height 7
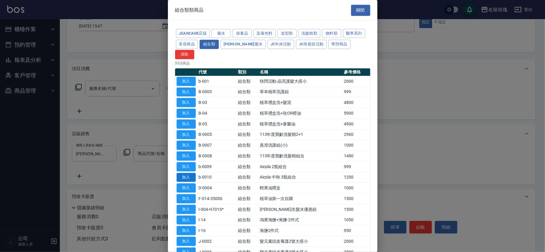
click at [183, 173] on button "加入" at bounding box center [185, 177] width 19 height 9
type input "Aicola 中秋 3瓶組合"
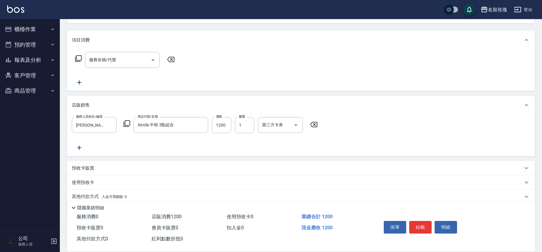
scroll to position [90, 0]
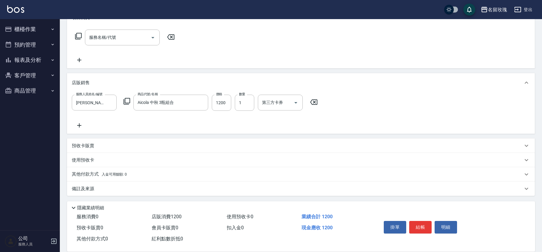
click at [171, 126] on div "服務人員姓名/編號 [PERSON_NAME]-5 服務人員姓名/編號 商品代號/名稱 Aicola 中秋 3瓶組合 商品代號/名稱 價格 1200 價格 數…" at bounding box center [301, 112] width 458 height 34
click at [84, 191] on p "備註及來源" at bounding box center [83, 189] width 22 height 6
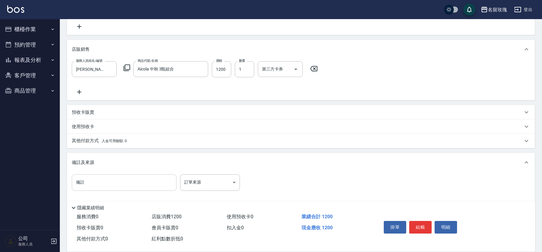
scroll to position [127, 0]
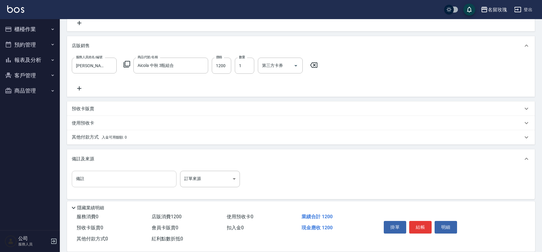
drag, startPoint x: 97, startPoint y: 185, endPoint x: 102, endPoint y: 185, distance: 4.8
click at [101, 185] on input "備註" at bounding box center [124, 179] width 105 height 16
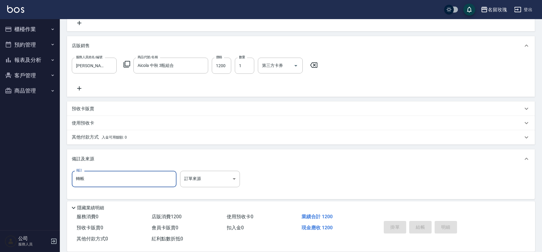
type input "轉帳"
type input "[DATE] 15:59"
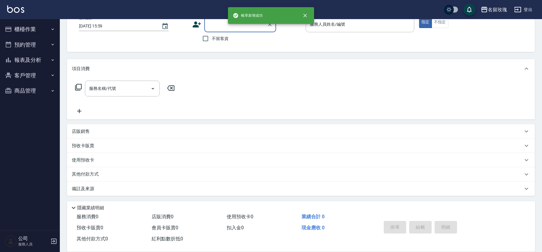
scroll to position [0, 0]
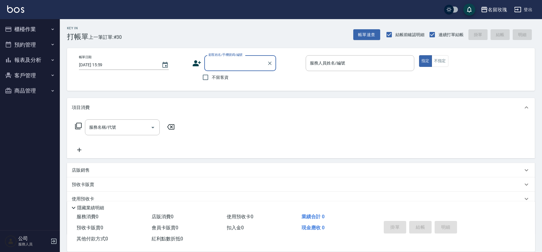
click at [27, 26] on button "櫃檯作業" at bounding box center [29, 30] width 55 height 16
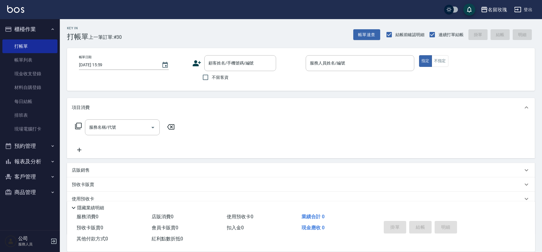
drag, startPoint x: 24, startPoint y: 55, endPoint x: 234, endPoint y: 17, distance: 213.1
click at [25, 56] on link "帳單列表" at bounding box center [29, 60] width 55 height 14
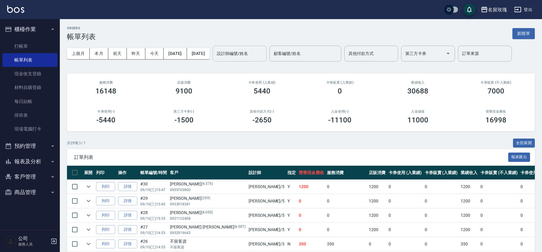
click at [262, 48] on div "設計師編號/姓名 設計師編號/姓名" at bounding box center [240, 54] width 54 height 16
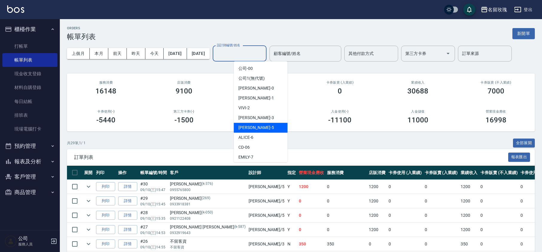
click at [258, 130] on div "[PERSON_NAME] -5" at bounding box center [261, 128] width 54 height 10
type input "[PERSON_NAME]-5"
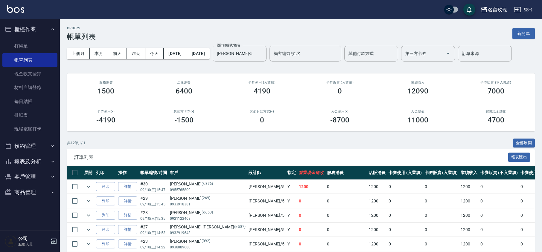
click at [239, 67] on div "ORDERS 帳單列表 新開單 上個月 本月 [DATE] [DATE] [DATE] [DATE] [DATE] 設計師編號/姓名 [PERSON_NAME…" at bounding box center [301, 197] width 482 height 357
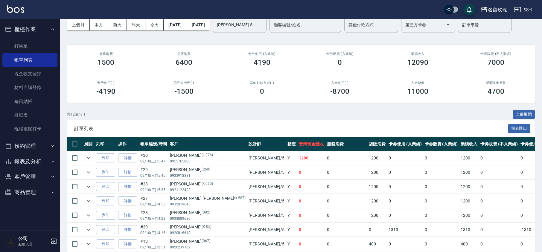
scroll to position [80, 0]
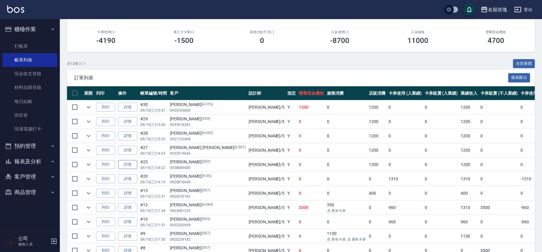
click at [129, 166] on link "詳情" at bounding box center [127, 164] width 19 height 9
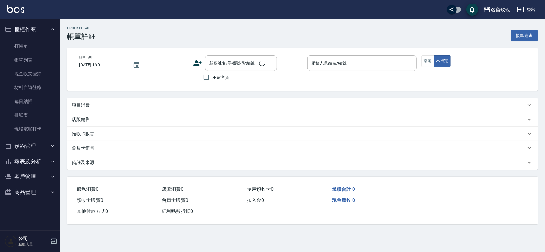
type input "[DATE] 14:22"
type input "[PERSON_NAME]-5"
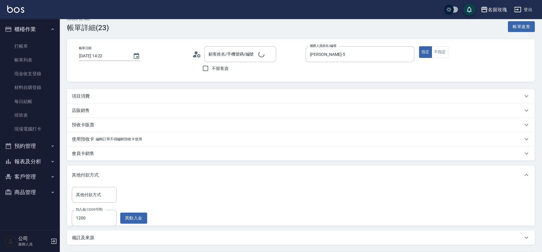
scroll to position [10, 0]
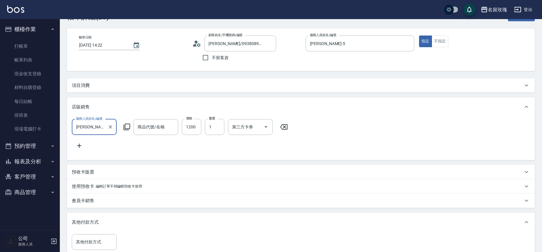
type input "[PERSON_NAME]/0938089680/092"
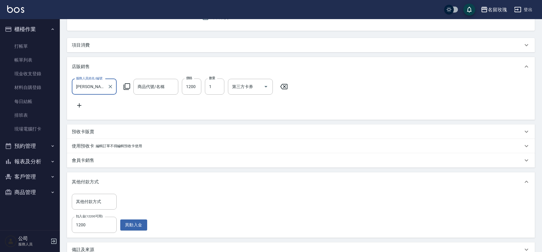
scroll to position [0, 0]
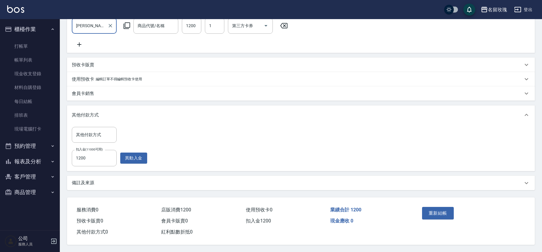
type input "Aicola 中秋 3瓶組合"
click at [94, 176] on div "備註及來源" at bounding box center [301, 183] width 468 height 14
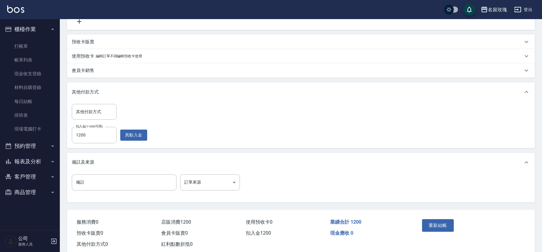
scroll to position [161, 0]
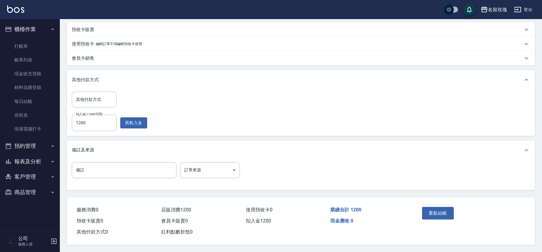
click at [95, 182] on div "備註 備註 訂單來源 ​ 訂單來源" at bounding box center [301, 173] width 458 height 23
click at [102, 173] on input "備註" at bounding box center [124, 170] width 105 height 16
type input "轉帳"
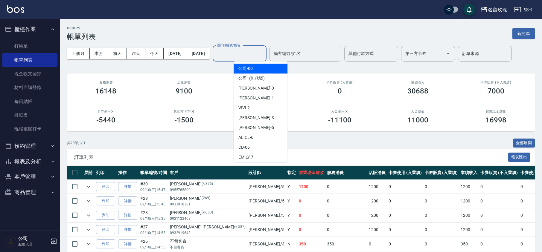
click at [256, 53] on input "設計師編號/姓名" at bounding box center [239, 53] width 48 height 10
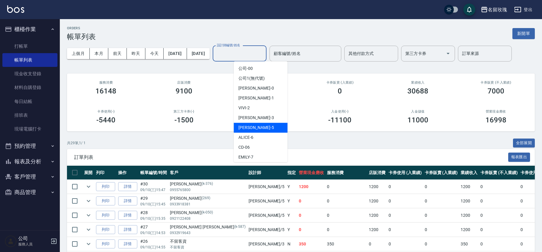
click at [252, 126] on span "[PERSON_NAME] -5" at bounding box center [255, 128] width 35 height 6
type input "[PERSON_NAME]-5"
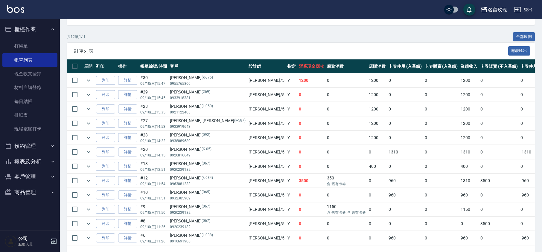
scroll to position [120, 0]
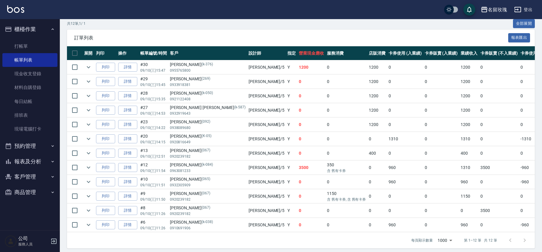
click at [27, 39] on ul "打帳單 帳單列表 現金收支登錄 材料自購登錄 每日結帳 排班表 現場電腦打卡" at bounding box center [29, 88] width 55 height 102
drag, startPoint x: 33, startPoint y: 44, endPoint x: 36, endPoint y: 42, distance: 4.0
click at [34, 44] on link "打帳單" at bounding box center [29, 46] width 55 height 14
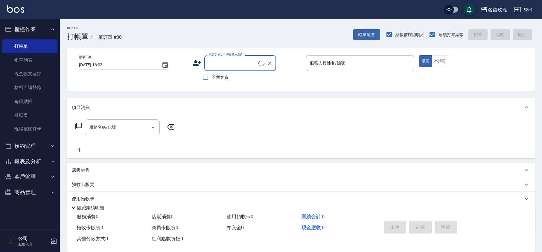
click at [242, 65] on input "顧客姓名/手機號碼/編號" at bounding box center [232, 63] width 51 height 10
click at [236, 63] on input "効" at bounding box center [235, 63] width 57 height 10
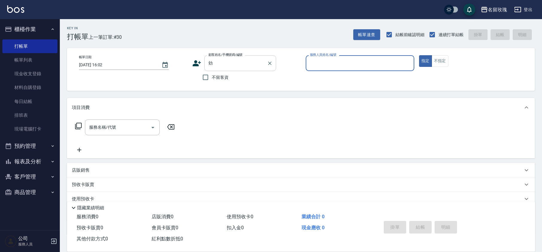
click at [241, 63] on input "効" at bounding box center [235, 63] width 57 height 10
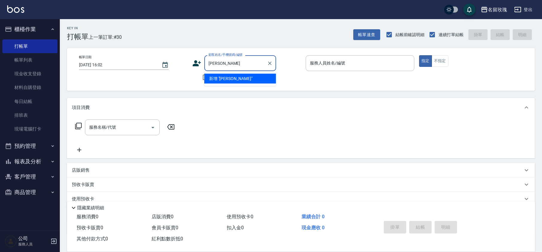
click at [236, 65] on input "[PERSON_NAME]" at bounding box center [235, 63] width 57 height 10
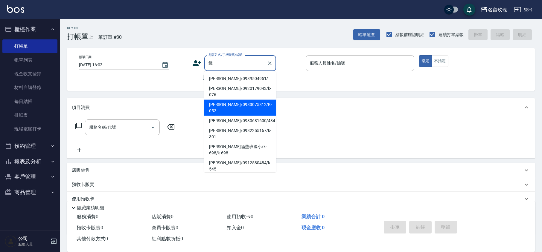
click at [237, 100] on li "[PERSON_NAME]/0933075812/K-052" at bounding box center [240, 108] width 72 height 16
type input "[PERSON_NAME]/0933075812/K-052"
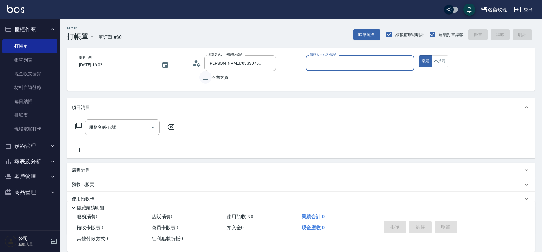
type input "[PERSON_NAME]-5"
click at [195, 61] on circle at bounding box center [196, 61] width 3 height 3
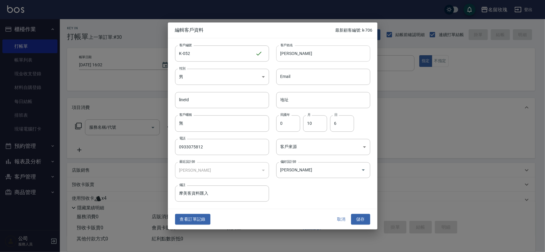
drag, startPoint x: 288, startPoint y: 54, endPoint x: 308, endPoint y: 45, distance: 21.2
click at [289, 54] on input "[PERSON_NAME]" at bounding box center [323, 53] width 94 height 16
type input "[PERSON_NAME]"
click at [324, 199] on div "客戶編號 K-052 ​ 客戶編號 客戶姓名 [PERSON_NAME] 客戶姓名 性別 男 [DEMOGRAPHIC_DATA] 性別 Email Emai…" at bounding box center [269, 120] width 202 height 164
click at [361, 221] on button "儲存" at bounding box center [360, 219] width 19 height 11
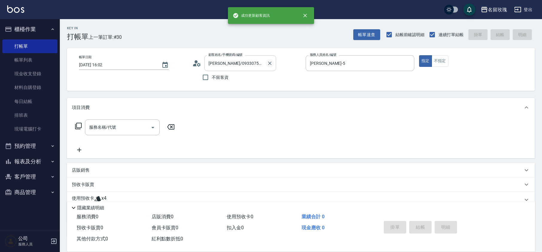
click at [272, 63] on icon "Clear" at bounding box center [270, 63] width 6 height 6
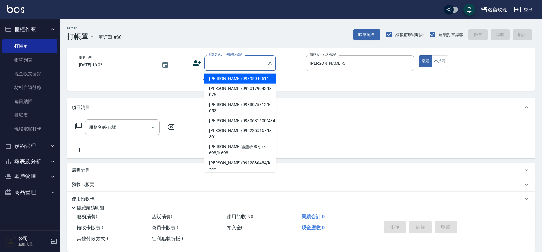
click at [241, 68] on input "顧客姓名/手機號碼/編號" at bounding box center [235, 63] width 57 height 10
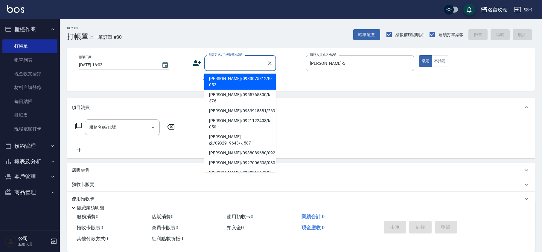
click at [235, 77] on li "[PERSON_NAME]/0933075812/K-052" at bounding box center [240, 82] width 72 height 16
type input "[PERSON_NAME]/0933075812/K-052"
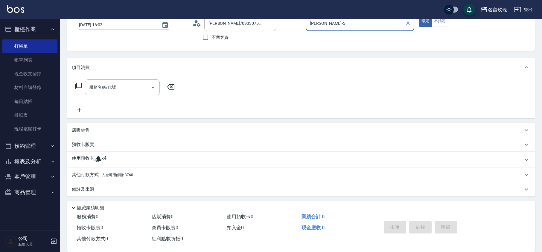
scroll to position [41, 0]
click at [80, 131] on p "店販銷售" at bounding box center [81, 130] width 18 height 6
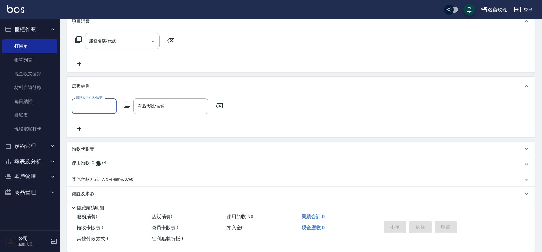
scroll to position [89, 0]
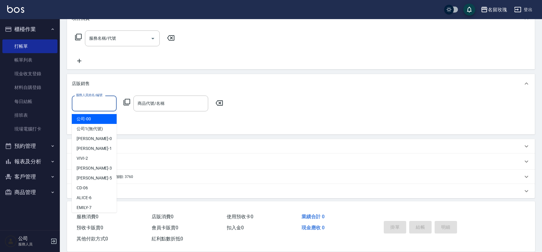
click at [95, 106] on input "服務人員姓名/編號" at bounding box center [93, 103] width 39 height 10
click at [98, 176] on div "[PERSON_NAME] -5" at bounding box center [94, 178] width 45 height 10
type input "[PERSON_NAME]-5"
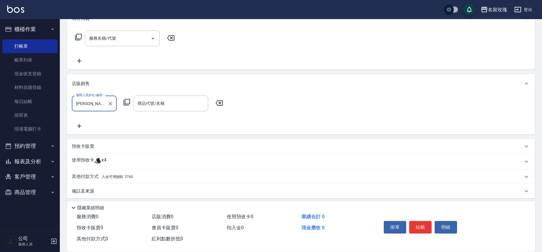
click at [126, 99] on icon at bounding box center [127, 102] width 7 height 7
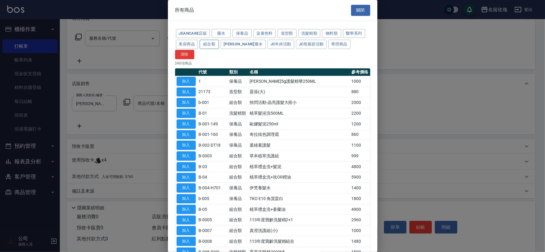
click at [217, 45] on button "組合類" at bounding box center [209, 44] width 19 height 9
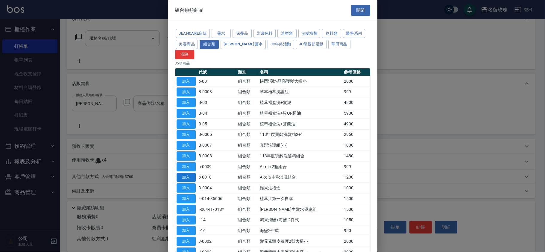
click at [184, 173] on button "加入" at bounding box center [185, 177] width 19 height 9
type input "Aicola 中秋 3瓶組合"
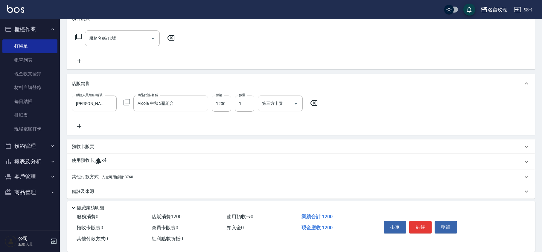
click at [176, 120] on div "服務人員姓名/編號 [PERSON_NAME]-5 服務人員姓名/編號 商品代號/名稱 Aicola 中秋 3瓶組合 商品代號/名稱 價格 1200 價格 數…" at bounding box center [301, 113] width 458 height 34
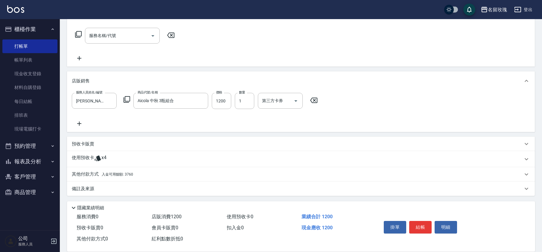
click at [90, 188] on p "備註及來源" at bounding box center [83, 189] width 22 height 6
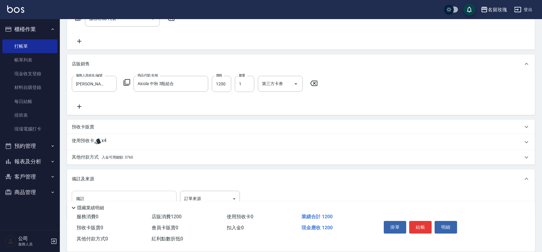
scroll to position [130, 0]
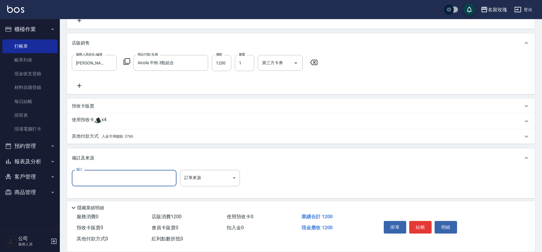
click at [114, 175] on input "備註" at bounding box center [124, 178] width 105 height 16
type input "轉帳"
click at [187, 76] on div "服務人員姓名/編號 [PERSON_NAME]-5 服務人員姓名/編號 商品代號/名稱 Aicola 中秋 3瓶組合 商品代號/名稱 價格 1200 價格 數…" at bounding box center [301, 72] width 458 height 34
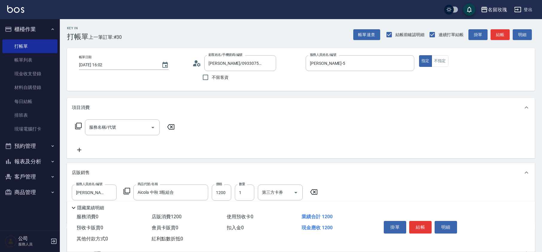
click at [171, 79] on div "帳單日期 [DATE] 16:02 顧客姓名/手機號碼/編號 [PERSON_NAME]/0933075812/K-052 顧客姓名/手機號碼/編號 不留客資…" at bounding box center [300, 69] width 453 height 28
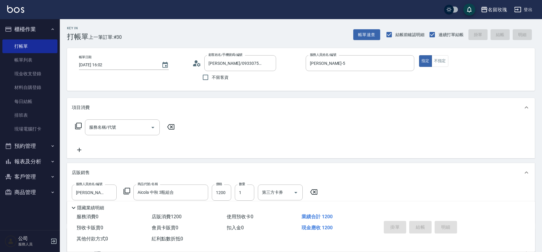
type input "[DATE] 16:03"
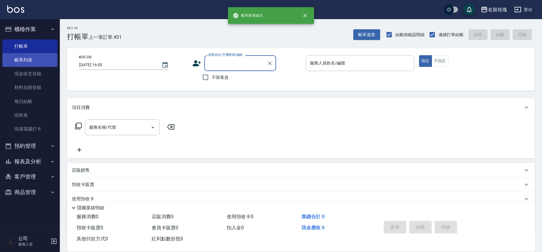
click at [25, 56] on link "帳單列表" at bounding box center [29, 60] width 55 height 14
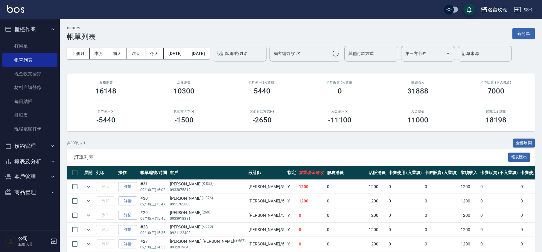
click at [261, 51] on div "設計師編號/姓名 設計師編號/姓名" at bounding box center [240, 54] width 54 height 16
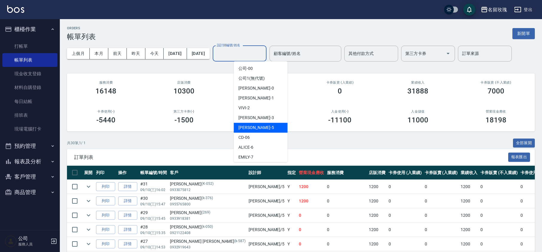
click at [253, 126] on span "[PERSON_NAME] -5" at bounding box center [255, 128] width 35 height 6
type input "[PERSON_NAME]-5"
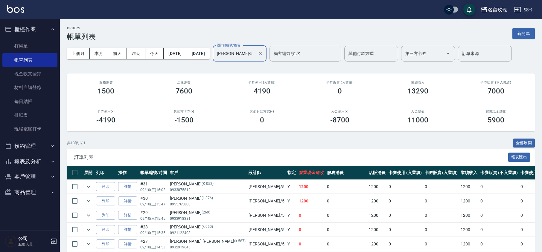
click at [299, 63] on div "上個月 本月 [DATE] [DATE] [DATE] [DATE] [DATE] 設計師編號/姓名 [PERSON_NAME]-5 設計師編號/姓名 顧客編…" at bounding box center [301, 53] width 468 height 25
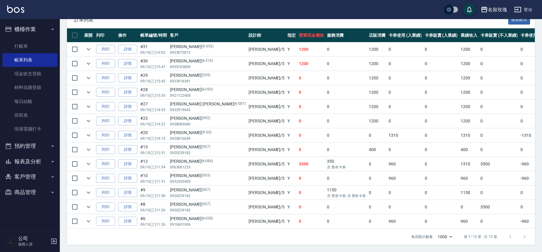
scroll to position [146, 0]
drag, startPoint x: 45, startPoint y: 42, endPoint x: 40, endPoint y: 38, distance: 7.1
click at [45, 42] on link "打帳單" at bounding box center [29, 46] width 55 height 14
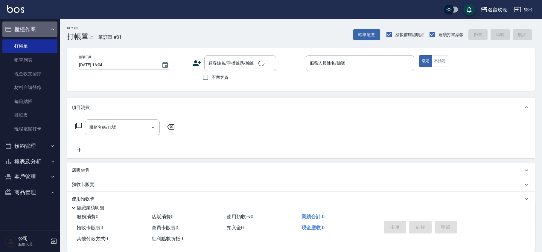
click at [17, 25] on button "櫃檯作業" at bounding box center [29, 30] width 55 height 16
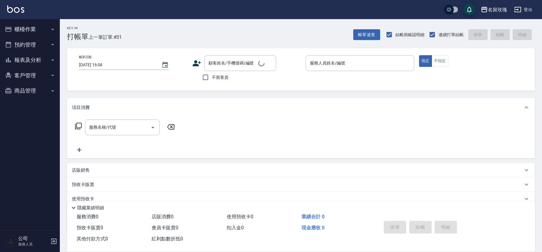
click at [9, 64] on button "報表及分析" at bounding box center [29, 60] width 55 height 16
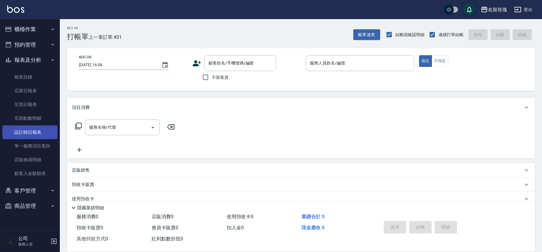
click at [36, 127] on link "設計師日報表" at bounding box center [29, 133] width 55 height 14
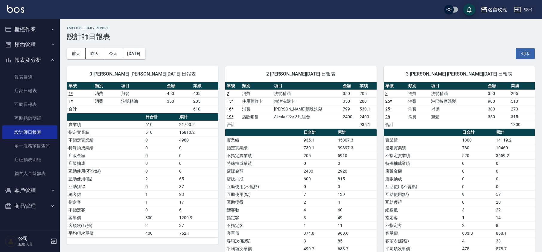
click at [217, 41] on div "[DATE] [DATE] [DATE] [DATE] 列印" at bounding box center [301, 53] width 468 height 25
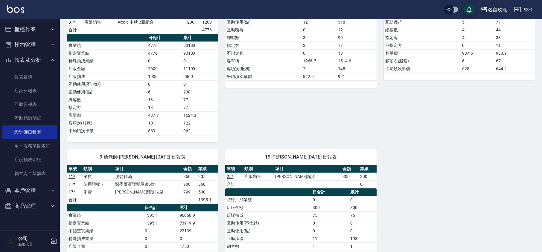
scroll to position [495, 0]
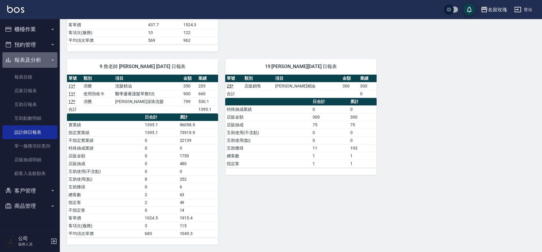
click at [36, 56] on button "報表及分析" at bounding box center [29, 60] width 55 height 16
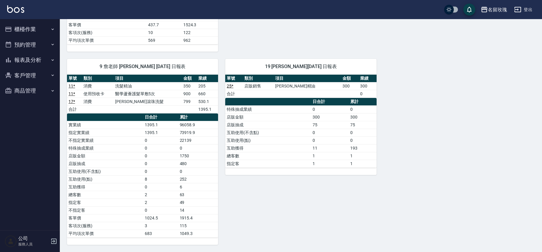
click at [39, 59] on button "報表及分析" at bounding box center [29, 60] width 55 height 16
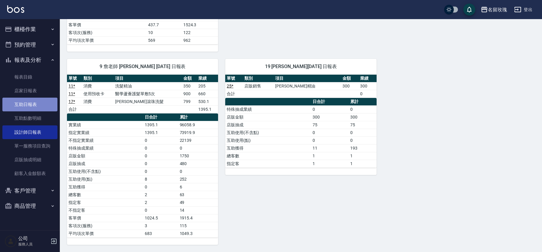
click at [46, 101] on link "互助日報表" at bounding box center [29, 105] width 55 height 14
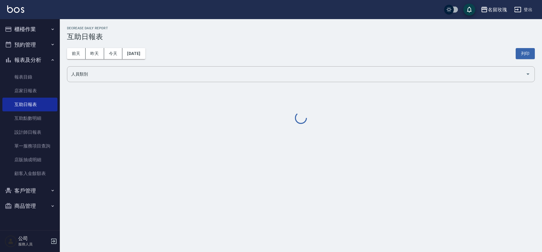
click at [244, 33] on h3 "互助日報表" at bounding box center [301, 37] width 468 height 8
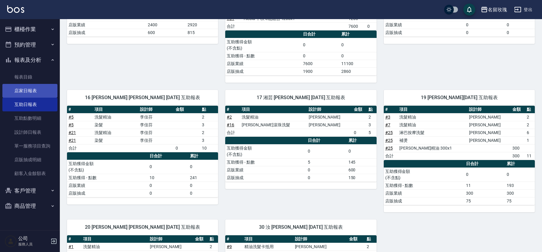
scroll to position [120, 0]
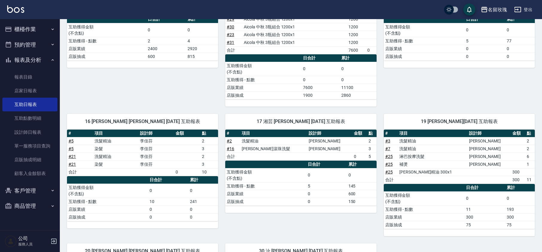
click at [33, 59] on button "報表及分析" at bounding box center [29, 60] width 55 height 16
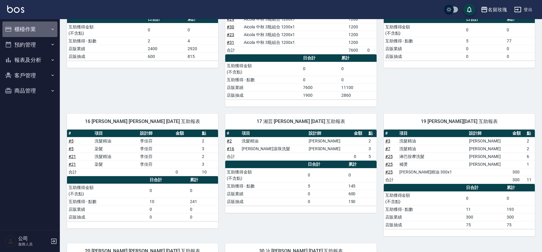
click at [32, 30] on button "櫃檯作業" at bounding box center [29, 30] width 55 height 16
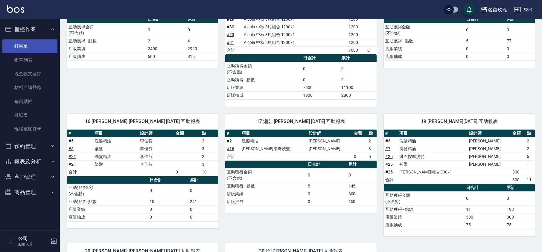
click at [30, 45] on link "打帳單" at bounding box center [29, 46] width 55 height 14
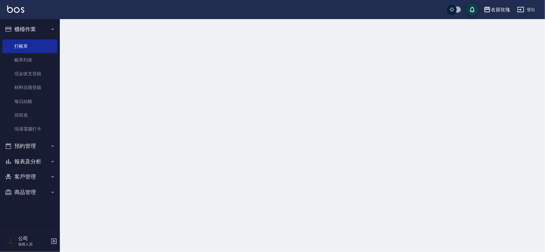
click at [36, 26] on button "櫃檯作業" at bounding box center [29, 30] width 55 height 16
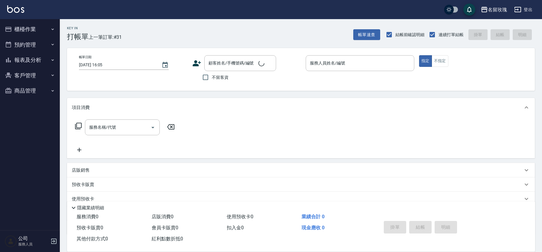
click at [188, 35] on div "Key In 打帳單 上一筆訂單:#31 帳單速查 結帳前確認明細 連續打單結帳 掛單 結帳 明細" at bounding box center [297, 30] width 475 height 22
click at [221, 37] on div "Key In 打帳單 上一筆訂單:#31 帳單速查 結帳前確認明細 連續打單結帳 掛單 結帳 明細" at bounding box center [297, 30] width 475 height 22
click at [224, 66] on input "顧客姓名/手機號碼/編號" at bounding box center [235, 63] width 57 height 10
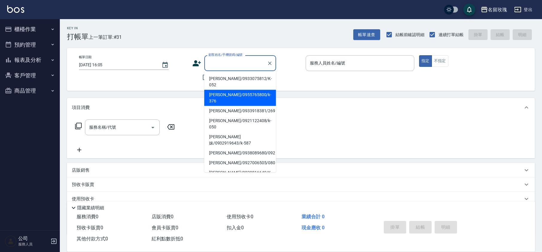
drag, startPoint x: 228, startPoint y: 85, endPoint x: 223, endPoint y: 87, distance: 5.6
click at [229, 90] on li "[PERSON_NAME]/0955765800/k-376" at bounding box center [240, 98] width 72 height 16
type input "[PERSON_NAME]/0955765800/k-376"
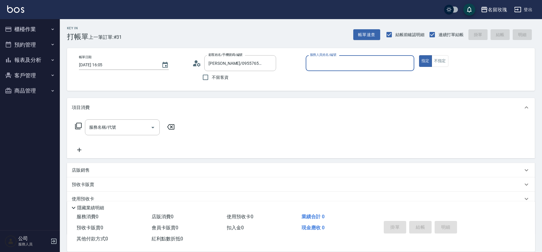
type input "[PERSON_NAME]-5"
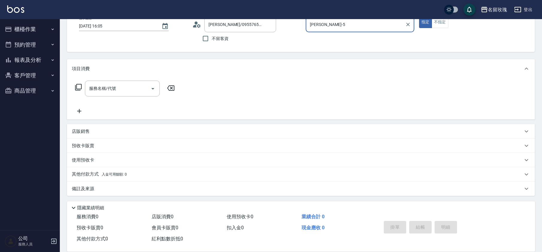
click at [93, 131] on div "店販銷售" at bounding box center [297, 132] width 451 height 6
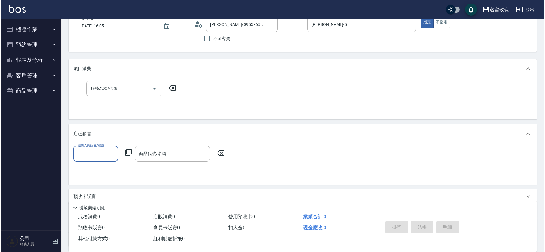
scroll to position [0, 0]
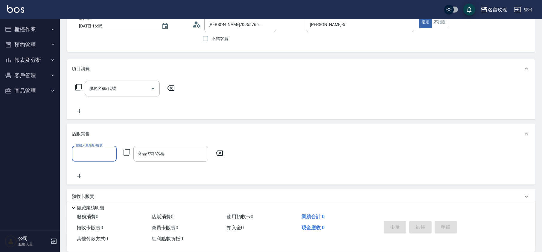
click at [83, 152] on input "服務人員姓名/編號" at bounding box center [93, 154] width 39 height 10
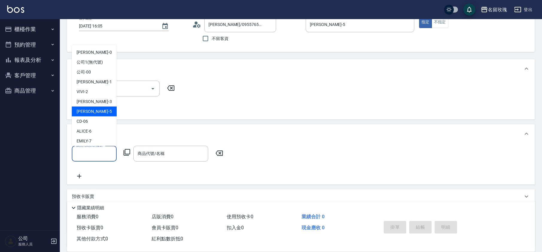
click at [95, 112] on div "[PERSON_NAME] -5" at bounding box center [94, 112] width 45 height 10
type input "[PERSON_NAME]-5"
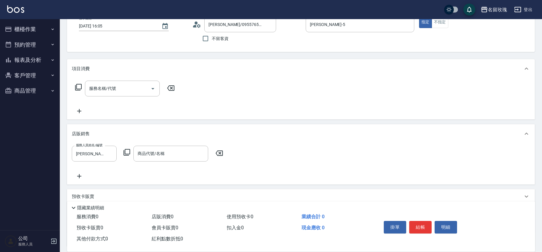
click at [128, 150] on icon at bounding box center [127, 152] width 7 height 7
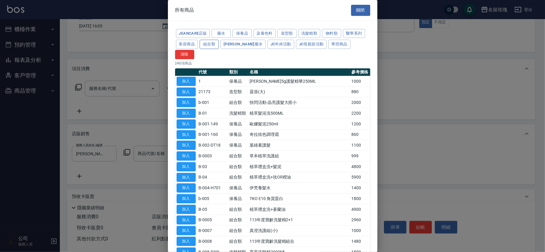
click at [200, 46] on button "組合類" at bounding box center [209, 44] width 19 height 9
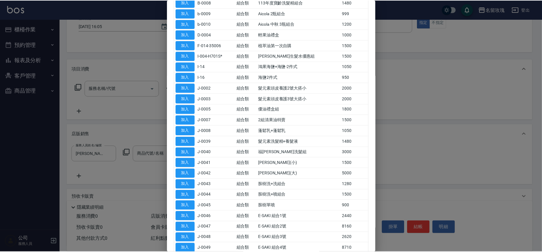
scroll to position [66, 0]
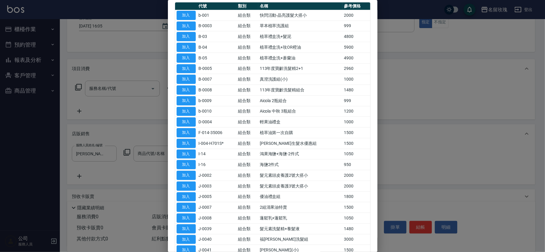
click at [188, 107] on button "加入" at bounding box center [185, 111] width 19 height 9
type input "Aicola 中秋 3瓶組合"
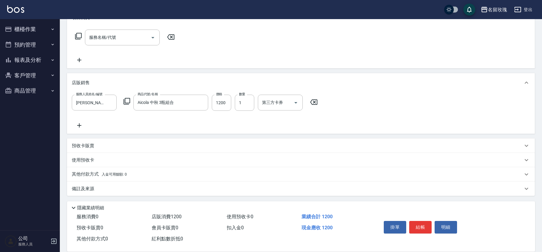
click at [84, 186] on p "備註及來源" at bounding box center [83, 189] width 22 height 6
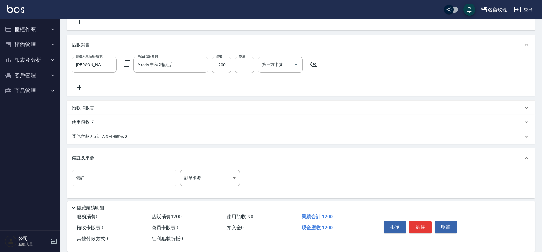
scroll to position [128, 0]
click at [97, 179] on input "備註" at bounding box center [124, 178] width 105 height 16
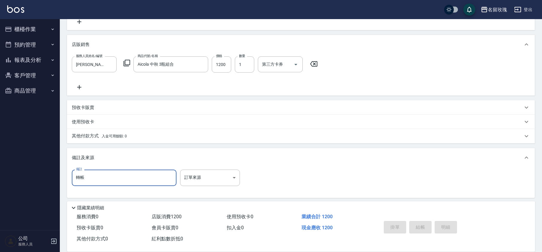
type input "轉帳"
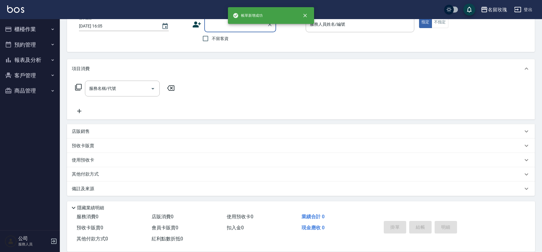
scroll to position [0, 0]
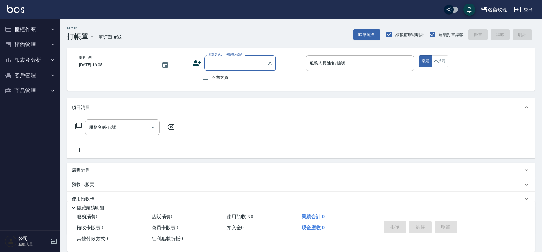
click at [31, 21] on ul "櫃檯作業 打帳單 帳單列表 現金收支登錄 材料自購登錄 每日結帳 排班表 現場電腦打卡 預約管理 預約管理 單日預約紀錄 單週預約紀錄 報表及分析 報表目錄 …" at bounding box center [29, 60] width 55 height 82
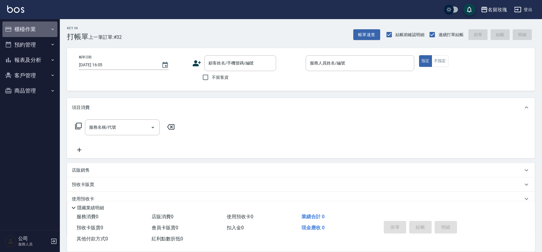
click at [40, 25] on button "櫃檯作業" at bounding box center [29, 30] width 55 height 16
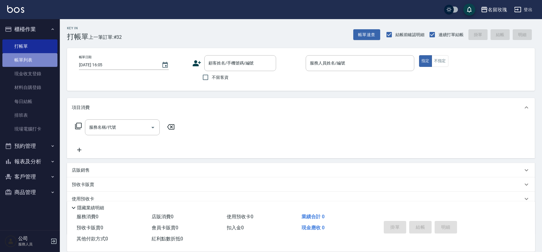
click at [32, 62] on link "帳單列表" at bounding box center [29, 60] width 55 height 14
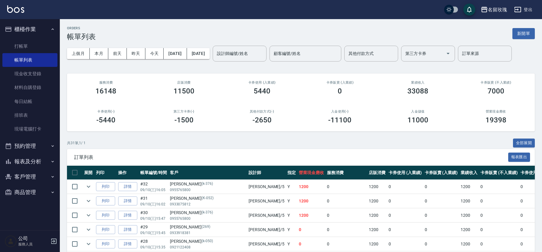
click at [210, 28] on div "ORDERS 帳單列表 新開單" at bounding box center [301, 33] width 468 height 15
click at [250, 57] on input "設計師編號/姓名" at bounding box center [239, 53] width 48 height 10
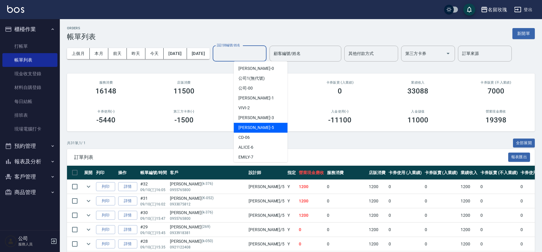
click at [249, 125] on span "[PERSON_NAME] -5" at bounding box center [255, 128] width 35 height 6
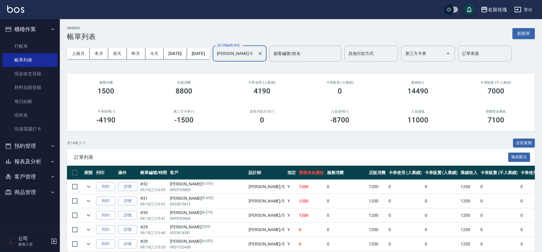
click at [202, 70] on div "ORDERS 帳單列表 新開單 上個月 本月 [DATE] [DATE] [DATE] [DATE] [DATE] 設計師編號/姓名 [PERSON_NAME…" at bounding box center [301, 211] width 482 height 385
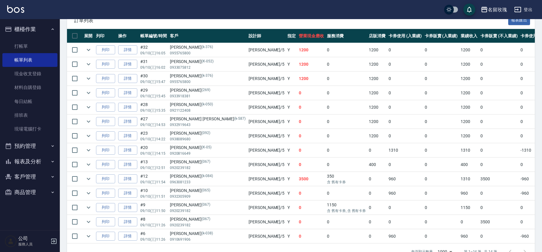
scroll to position [120, 0]
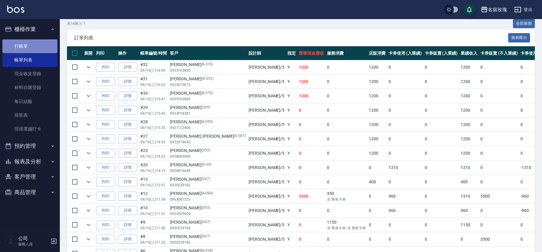
click at [33, 42] on link "打帳單" at bounding box center [29, 46] width 55 height 14
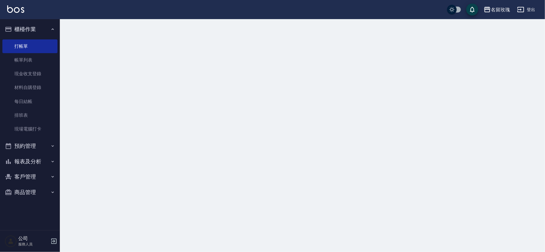
click at [35, 30] on button "櫃檯作業" at bounding box center [29, 30] width 55 height 16
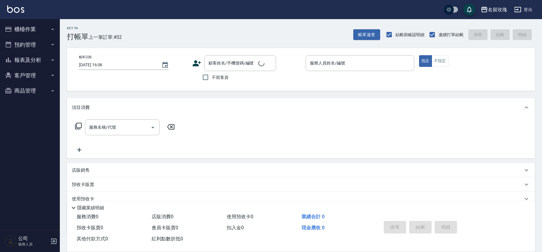
click at [114, 25] on div "Key In 打帳單 上一筆訂單:#32" at bounding box center [91, 30] width 62 height 22
click at [205, 27] on div "Key In 打帳單 上一筆訂單:#32 帳單速查 結帳前確認明細 連續打單結帳 掛單 結帳 明細" at bounding box center [297, 30] width 475 height 22
click at [30, 27] on button "櫃檯作業" at bounding box center [29, 30] width 55 height 16
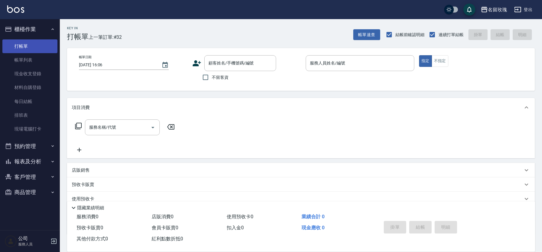
click at [33, 50] on link "打帳單" at bounding box center [29, 46] width 55 height 14
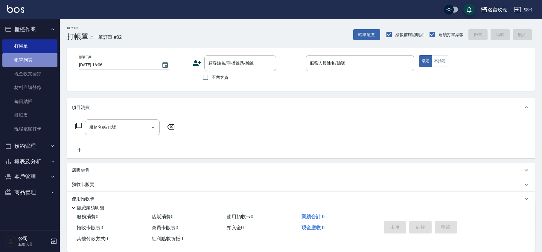
click at [36, 59] on link "帳單列表" at bounding box center [29, 60] width 55 height 14
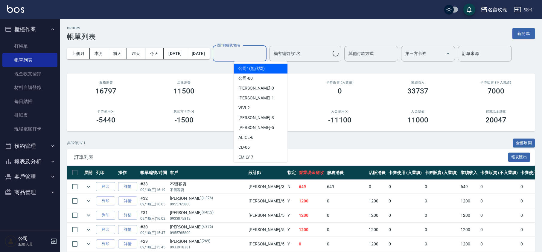
click at [264, 54] on input "設計師編號/姓名" at bounding box center [239, 53] width 48 height 10
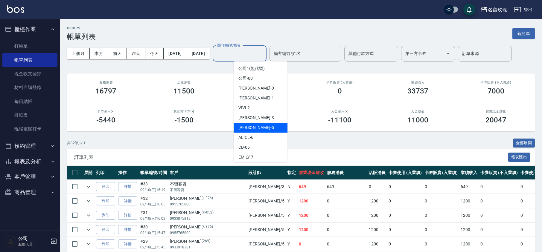
click at [259, 127] on div "[PERSON_NAME] -5" at bounding box center [261, 128] width 54 height 10
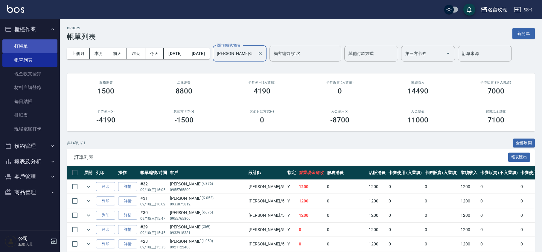
click at [27, 43] on link "打帳單" at bounding box center [29, 46] width 55 height 14
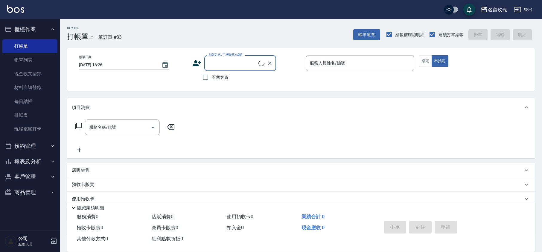
click at [31, 28] on button "櫃檯作業" at bounding box center [29, 30] width 55 height 16
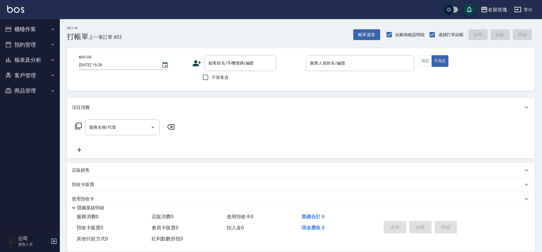
click at [147, 25] on div "Key In 打帳單 上一筆訂單:#33 帳單速查 結帳前確認明細 連續打單結帳 掛單 結帳 明細" at bounding box center [297, 30] width 475 height 22
click at [196, 41] on div "Key In 打帳單 上一筆訂單:#33 帳單速查 結帳前確認明細 連續打單結帳 掛單 結帳 明細" at bounding box center [297, 30] width 475 height 22
